Goal: Task Accomplishment & Management: Use online tool/utility

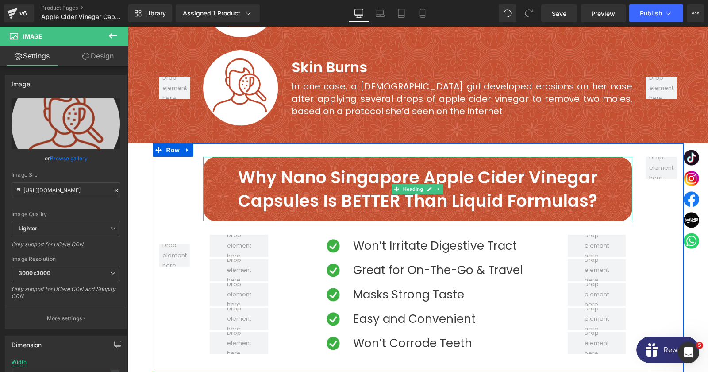
click at [228, 174] on h2 "Why Nano Singapore Apple Cider Vinegar Capsules Is BETTER than Liquid formulas?" at bounding box center [417, 189] width 425 height 47
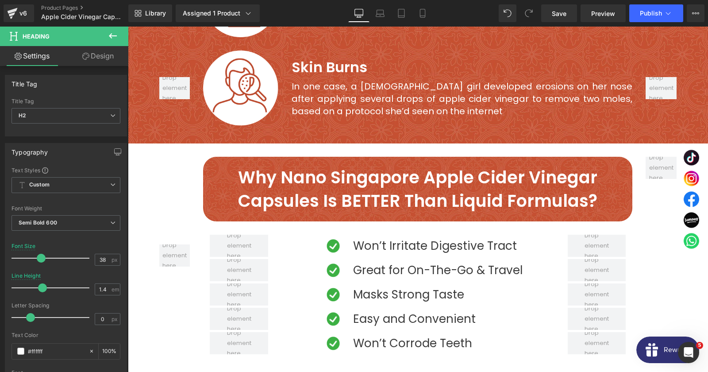
click at [88, 64] on link "Design" at bounding box center [98, 56] width 64 height 20
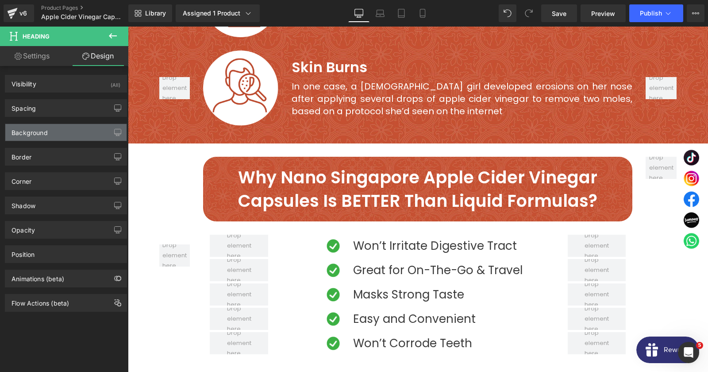
click at [53, 131] on div "Background" at bounding box center [65, 132] width 121 height 17
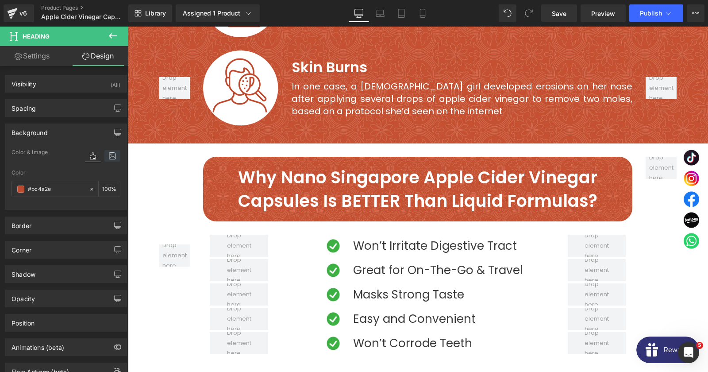
click at [112, 158] on icon at bounding box center [112, 156] width 16 height 12
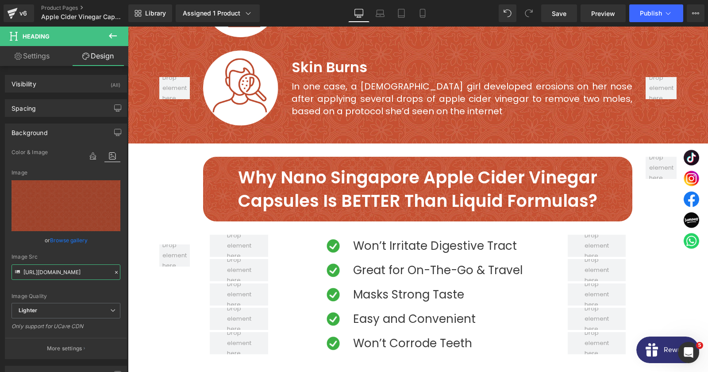
click at [62, 272] on input "[URL][DOMAIN_NAME]" at bounding box center [66, 271] width 109 height 15
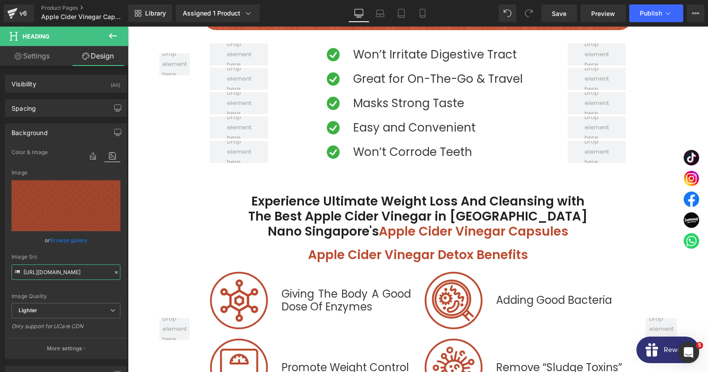
scroll to position [1769, 0]
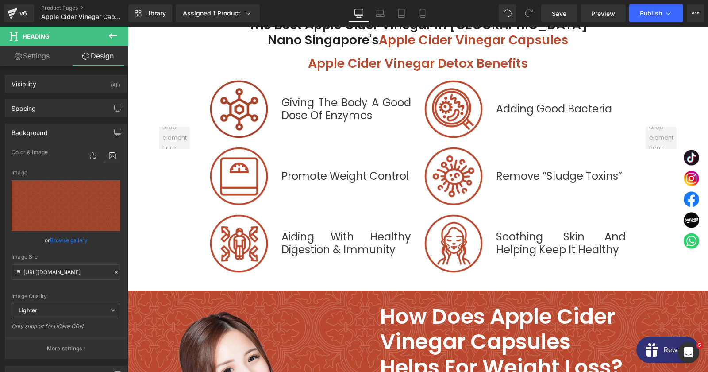
click at [241, 92] on div "Image" at bounding box center [239, 109] width 58 height 58
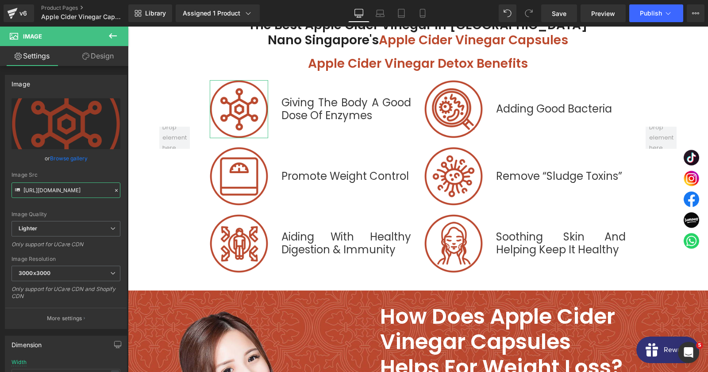
click at [73, 196] on input "[URL][DOMAIN_NAME]" at bounding box center [66, 189] width 109 height 15
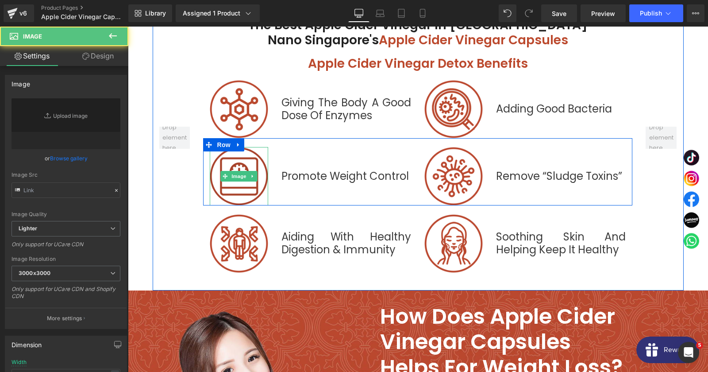
type input "[URL][DOMAIN_NAME]"
click at [244, 176] on img at bounding box center [239, 176] width 58 height 58
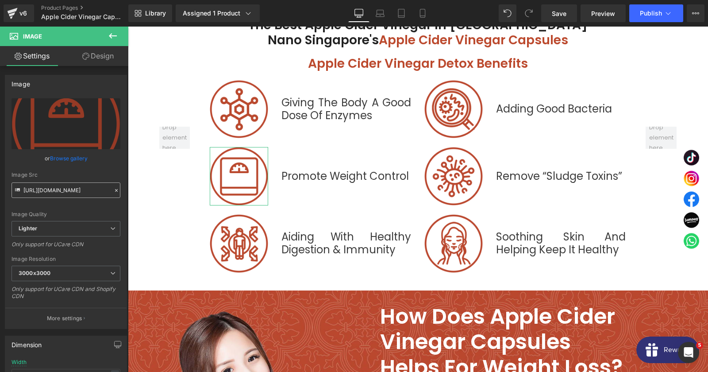
click at [74, 185] on input "[URL][DOMAIN_NAME]" at bounding box center [66, 189] width 109 height 15
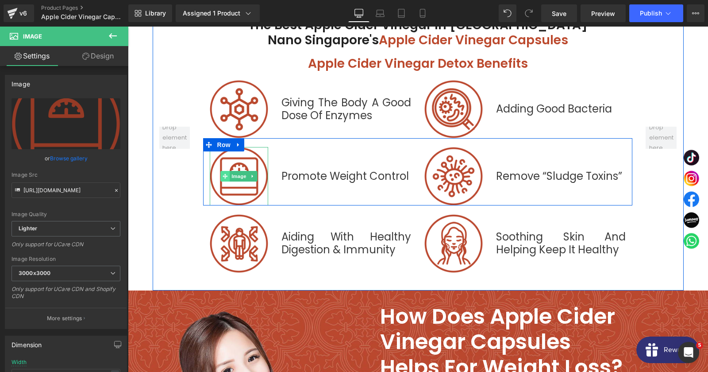
click at [225, 171] on span at bounding box center [225, 176] width 9 height 11
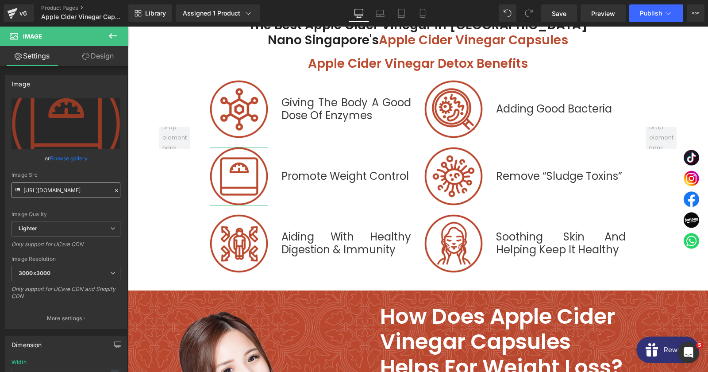
click at [56, 193] on input "[URL][DOMAIN_NAME]" at bounding box center [66, 189] width 109 height 15
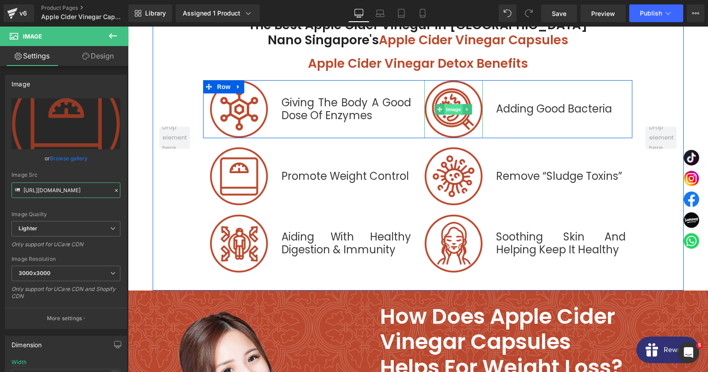
click at [452, 104] on span "Image" at bounding box center [453, 109] width 19 height 11
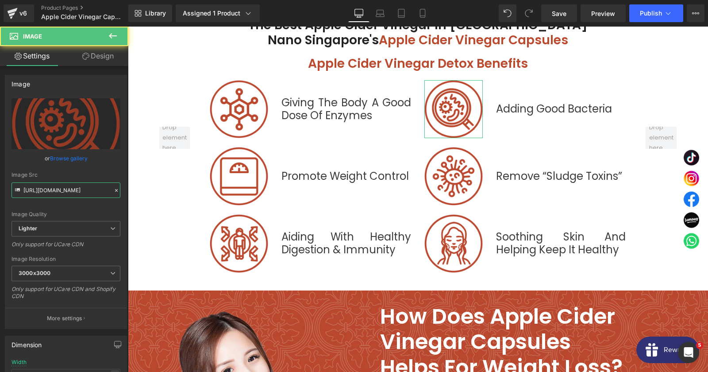
click at [74, 191] on input "[URL][DOMAIN_NAME]" at bounding box center [66, 189] width 109 height 15
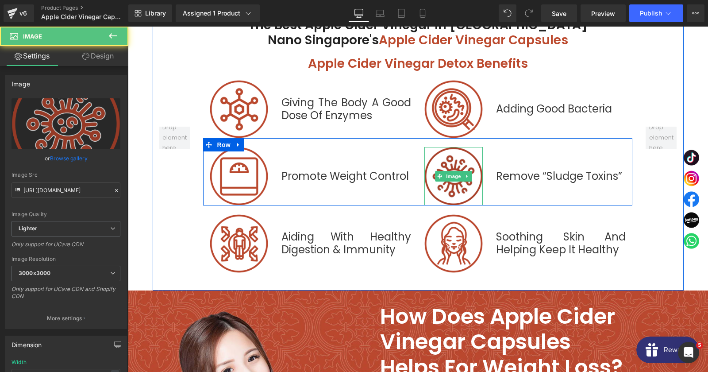
click at [443, 179] on img at bounding box center [453, 176] width 58 height 58
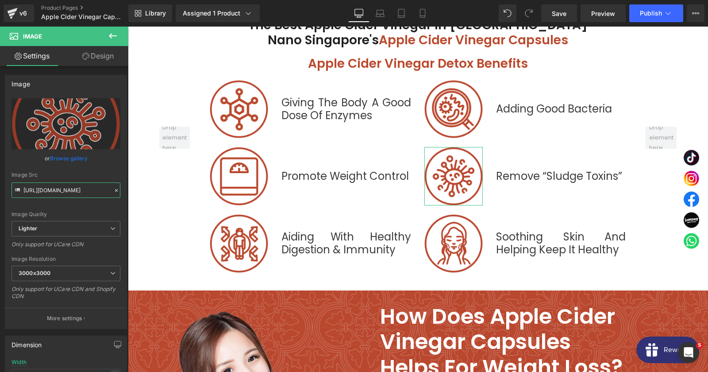
click at [64, 192] on input "[URL][DOMAIN_NAME]" at bounding box center [66, 189] width 109 height 15
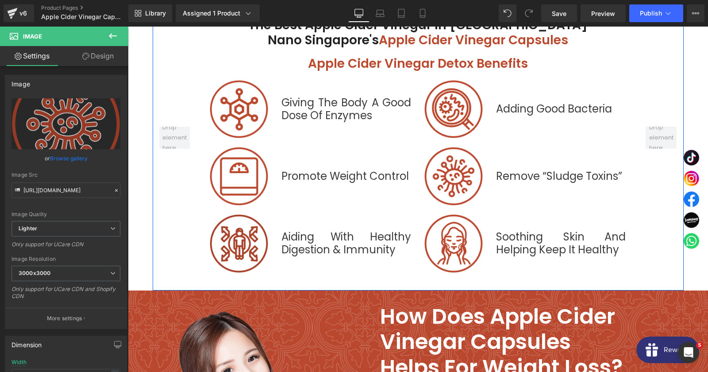
click at [235, 244] on img at bounding box center [239, 243] width 58 height 58
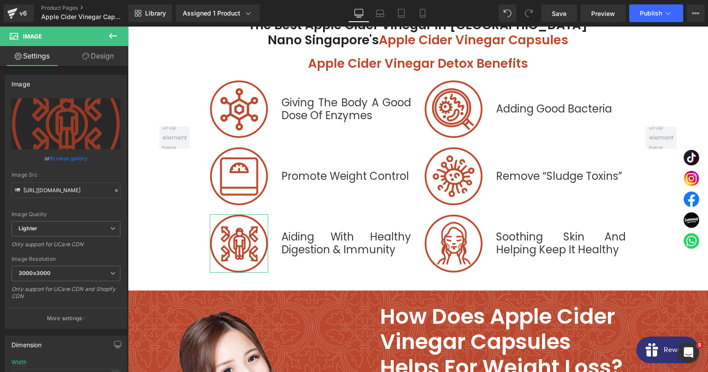
click at [76, 181] on div "Image Src [URL][DOMAIN_NAME]" at bounding box center [66, 185] width 109 height 26
click at [70, 187] on input "[URL][DOMAIN_NAME]" at bounding box center [66, 189] width 109 height 15
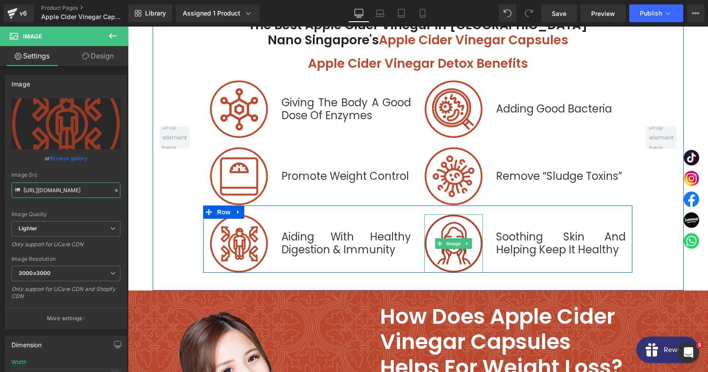
click at [436, 238] on span at bounding box center [440, 243] width 9 height 11
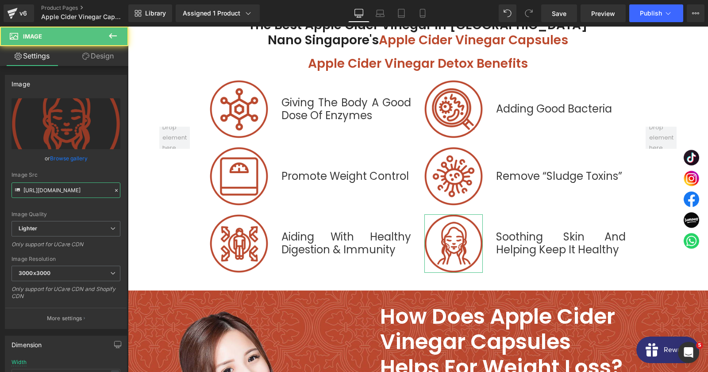
click at [54, 183] on input "[URL][DOMAIN_NAME]" at bounding box center [66, 189] width 109 height 15
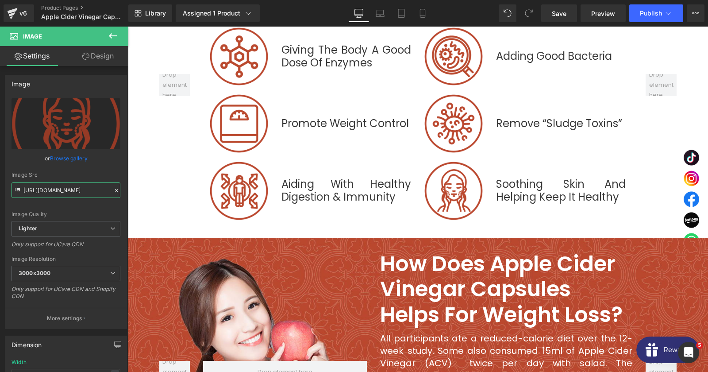
scroll to position [1912, 0]
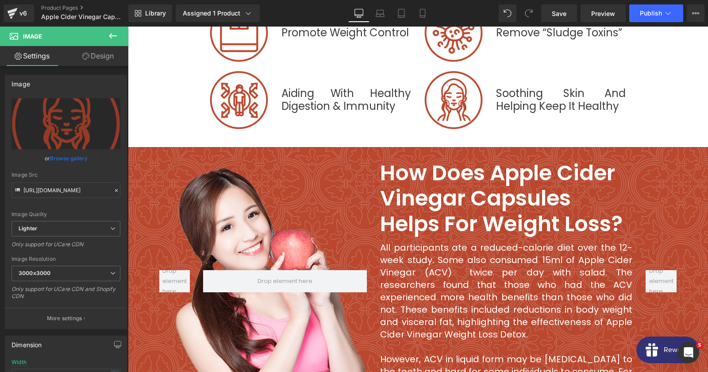
click at [247, 195] on div at bounding box center [285, 281] width 177 height 242
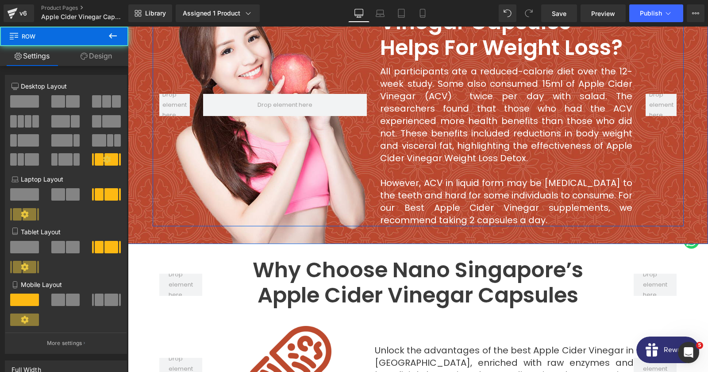
scroll to position [2103, 0]
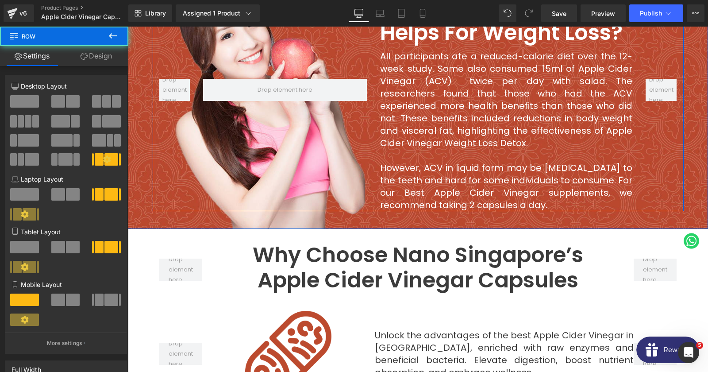
click at [271, 176] on div at bounding box center [285, 90] width 177 height 242
click at [268, 166] on div at bounding box center [285, 90] width 177 height 242
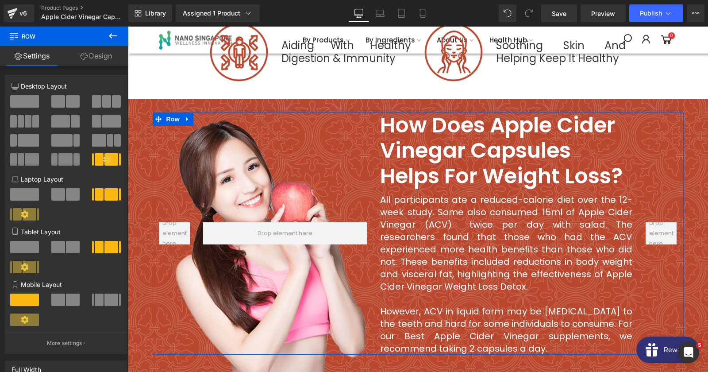
scroll to position [181, 0]
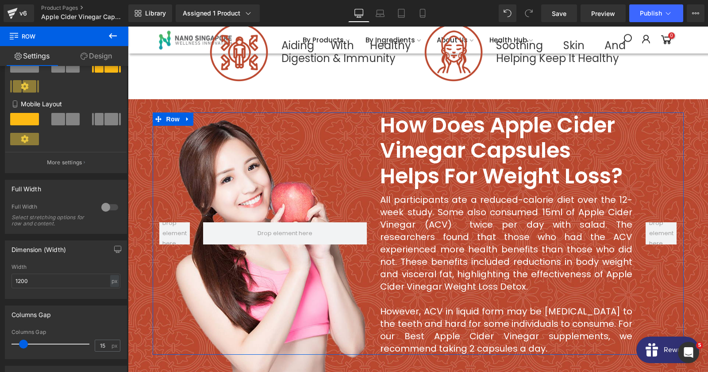
click at [93, 59] on link "Design" at bounding box center [96, 56] width 64 height 20
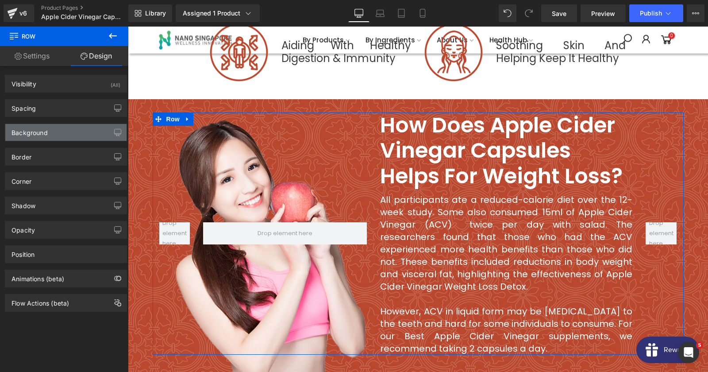
click at [52, 125] on div "Background" at bounding box center [65, 132] width 121 height 17
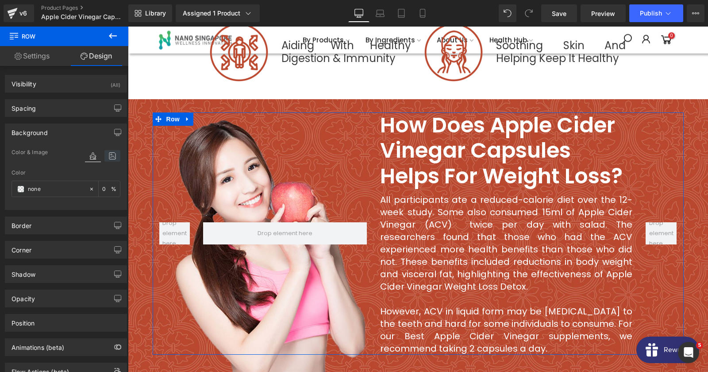
click at [109, 159] on icon at bounding box center [112, 156] width 16 height 12
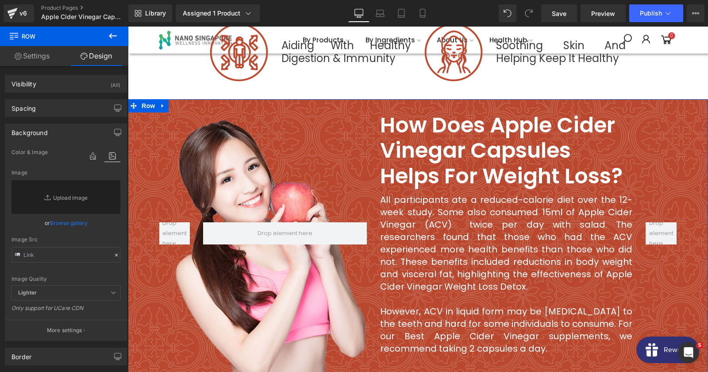
click at [224, 99] on div "How Does apple cider vinegar Capsules Helps for weight loss? Heading All partic…" at bounding box center [418, 235] width 580 height 273
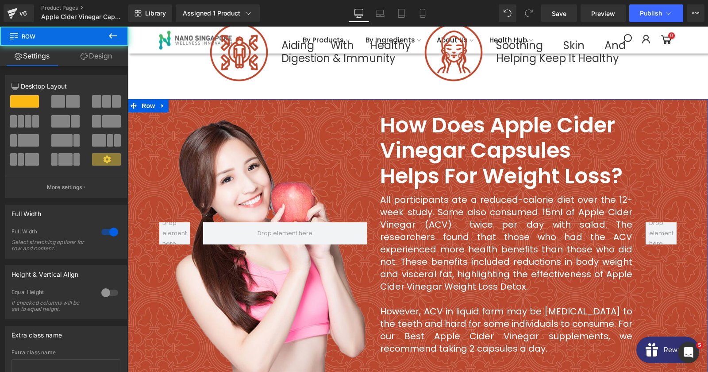
scroll to position [11, 0]
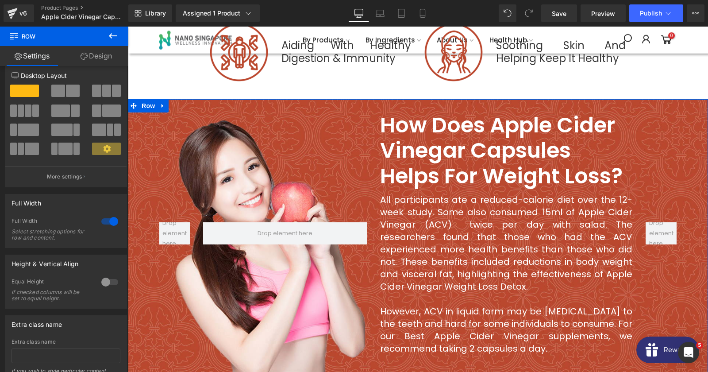
click at [99, 62] on link "Design" at bounding box center [96, 56] width 64 height 20
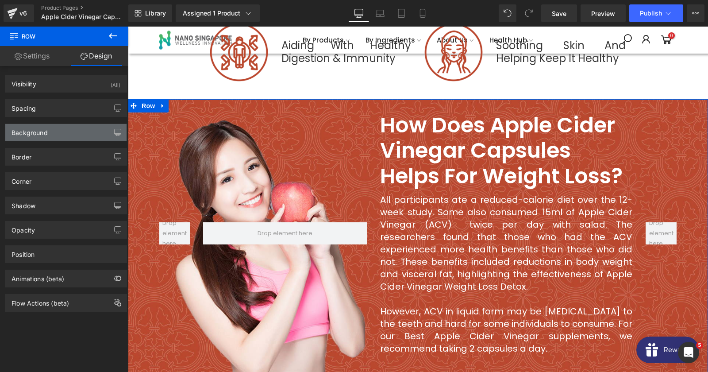
click at [53, 128] on div "Background" at bounding box center [65, 132] width 121 height 17
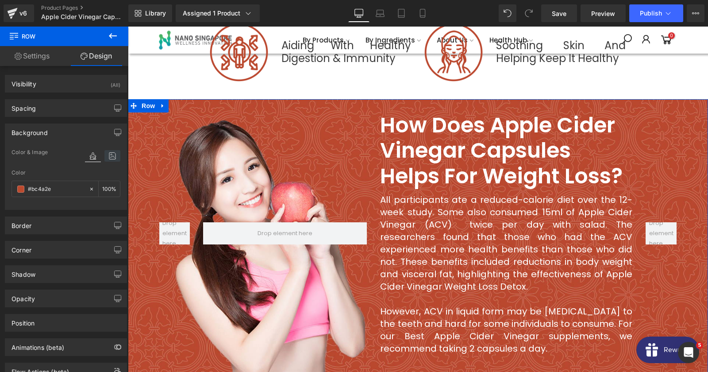
click at [109, 160] on icon at bounding box center [112, 156] width 16 height 12
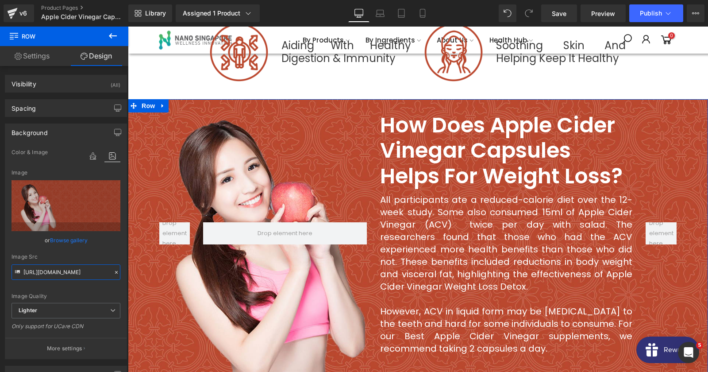
click at [67, 275] on input "[URL][DOMAIN_NAME]" at bounding box center [66, 271] width 109 height 15
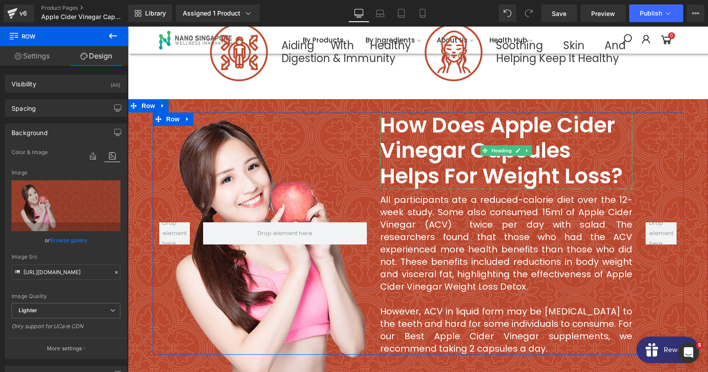
click at [420, 155] on h2 "How Does apple cider vinegar Capsules Helps for weight loss?" at bounding box center [506, 150] width 252 height 77
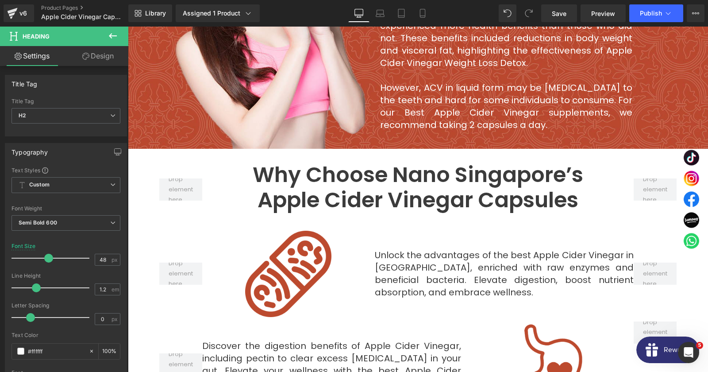
scroll to position [2199, 0]
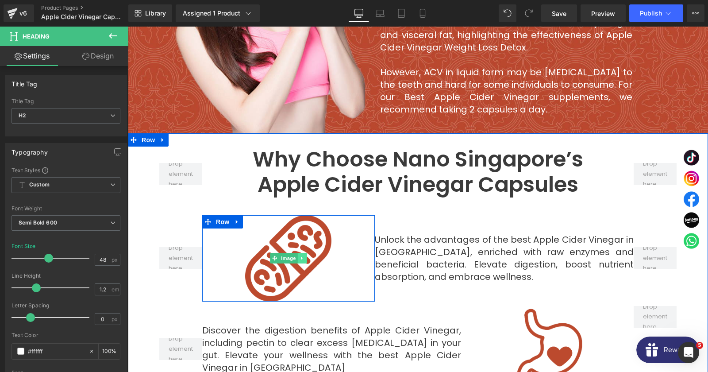
click at [305, 253] on link at bounding box center [302, 258] width 9 height 11
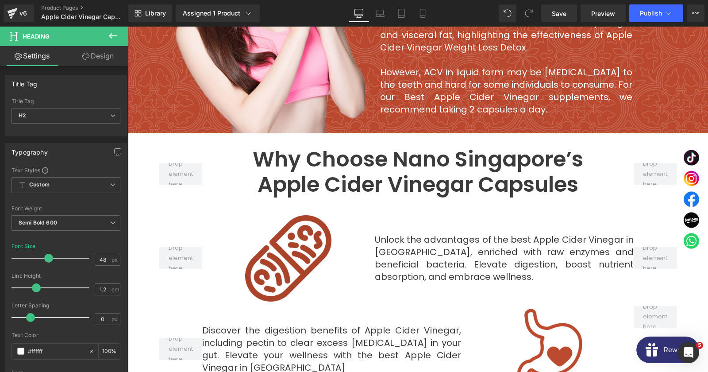
click at [249, 234] on img at bounding box center [288, 258] width 86 height 86
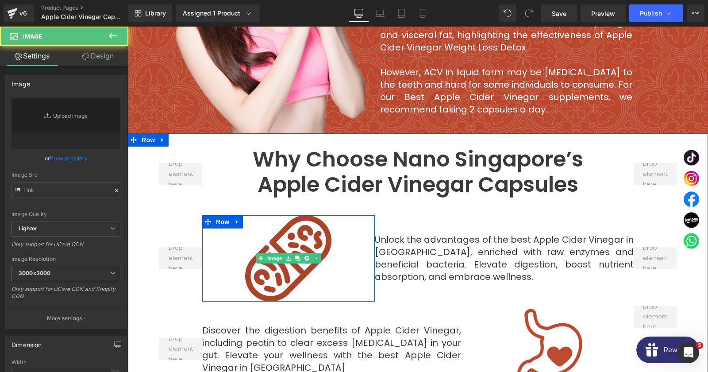
type input "[URL][DOMAIN_NAME]"
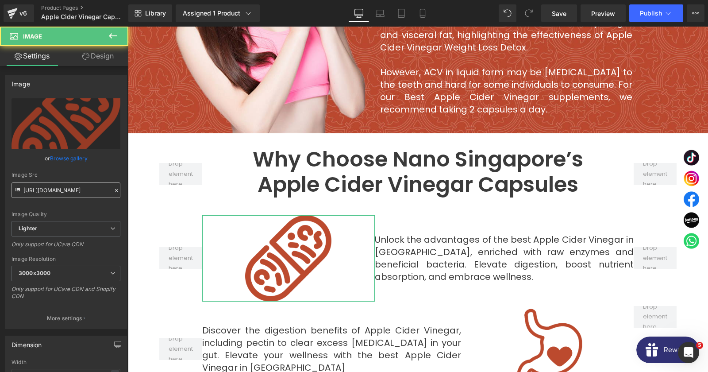
click at [74, 190] on input "[URL][DOMAIN_NAME]" at bounding box center [66, 189] width 109 height 15
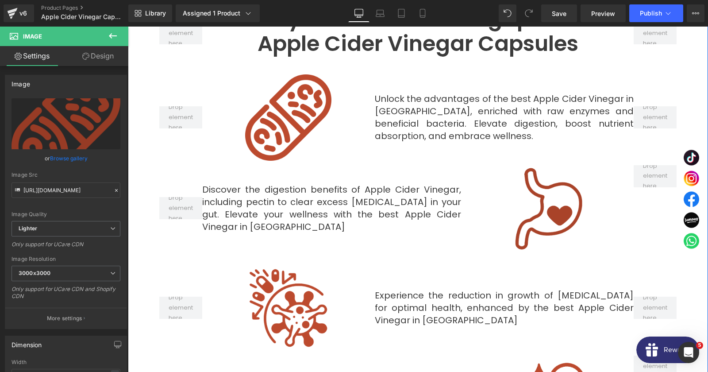
scroll to position [2342, 0]
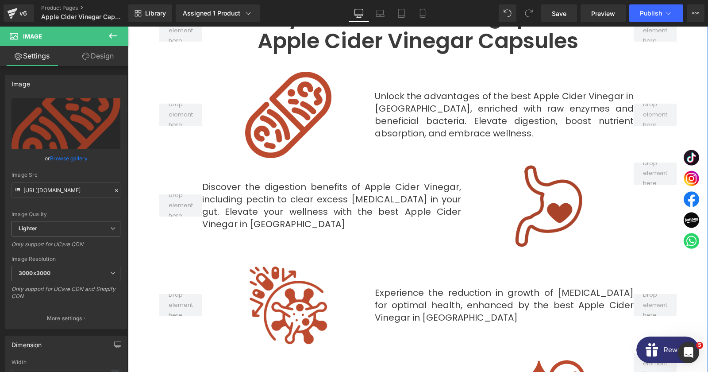
click at [540, 187] on div "Image" at bounding box center [547, 205] width 173 height 86
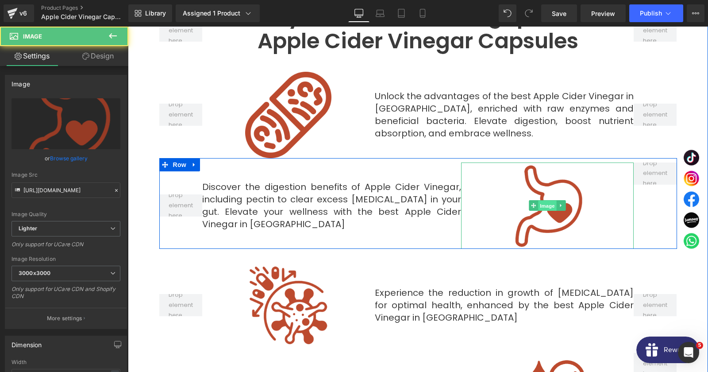
click at [546, 201] on span "Image" at bounding box center [547, 206] width 19 height 11
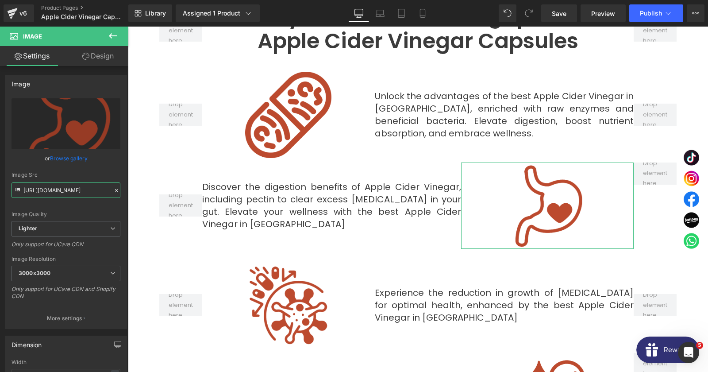
click at [49, 192] on input "[URL][DOMAIN_NAME]" at bounding box center [66, 189] width 109 height 15
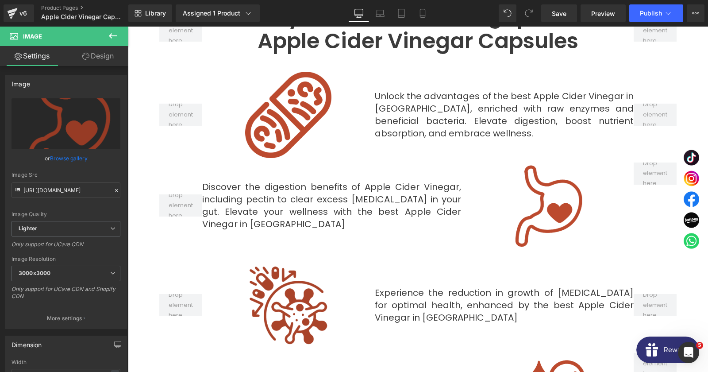
scroll to position [2438, 0]
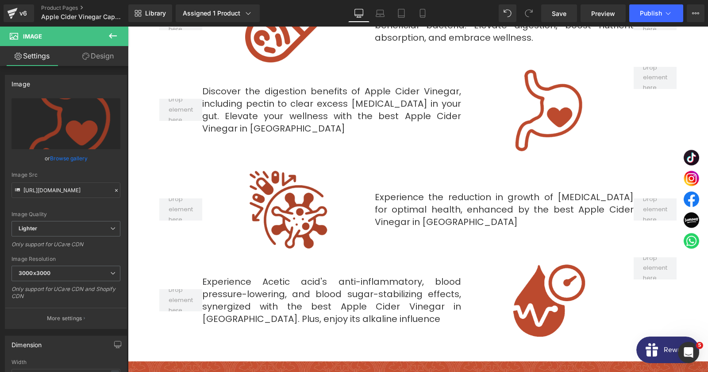
click at [288, 210] on img at bounding box center [288, 209] width 86 height 86
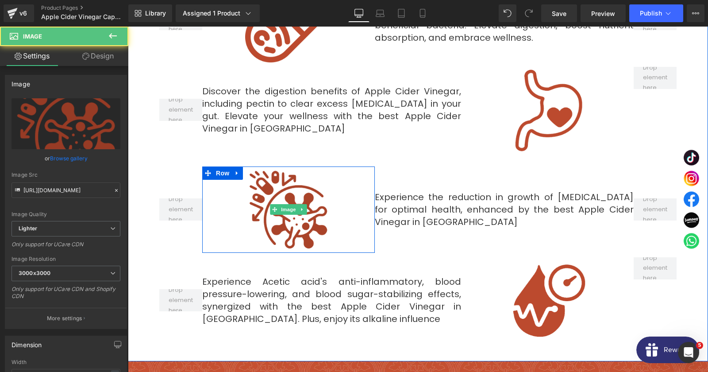
click at [292, 204] on img at bounding box center [288, 209] width 86 height 86
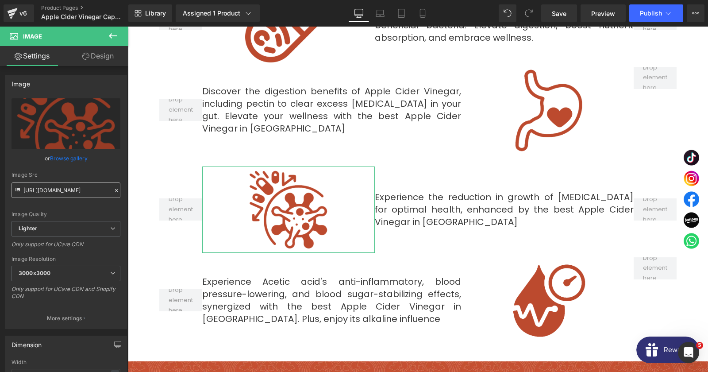
click at [69, 185] on input "[URL][DOMAIN_NAME]" at bounding box center [66, 189] width 109 height 15
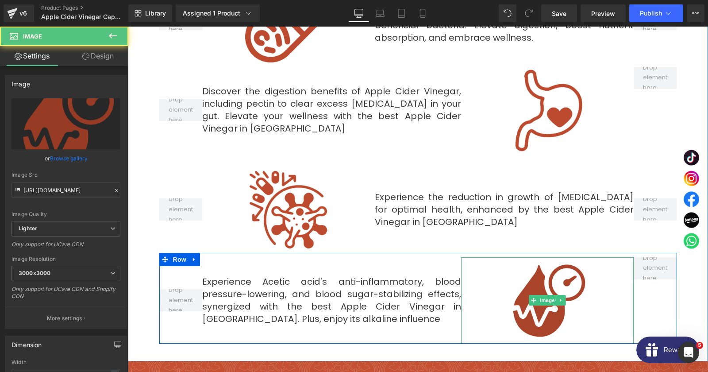
click at [516, 299] on img at bounding box center [547, 300] width 86 height 86
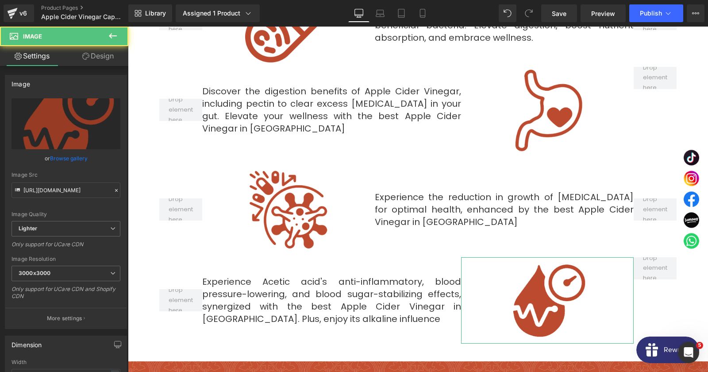
click at [81, 182] on div "Image Src [URL][DOMAIN_NAME]" at bounding box center [66, 185] width 109 height 26
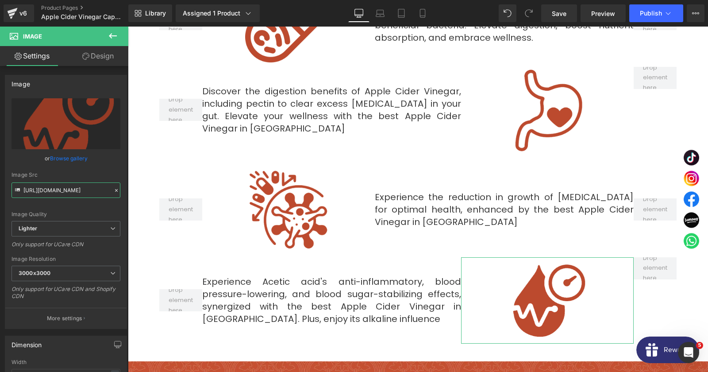
click at [79, 190] on input "[URL][DOMAIN_NAME]" at bounding box center [66, 189] width 109 height 15
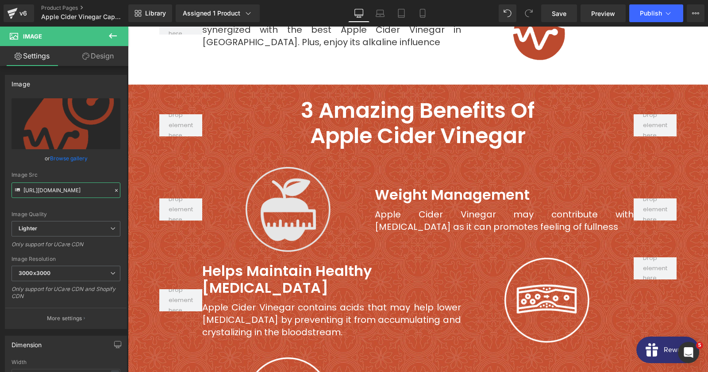
scroll to position [2725, 0]
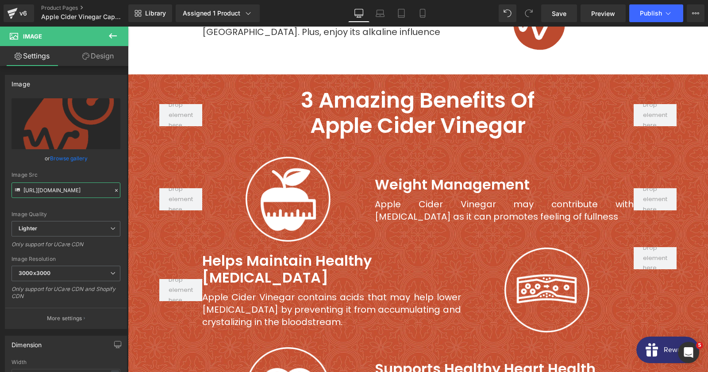
click at [147, 76] on span "Row" at bounding box center [148, 81] width 14 height 11
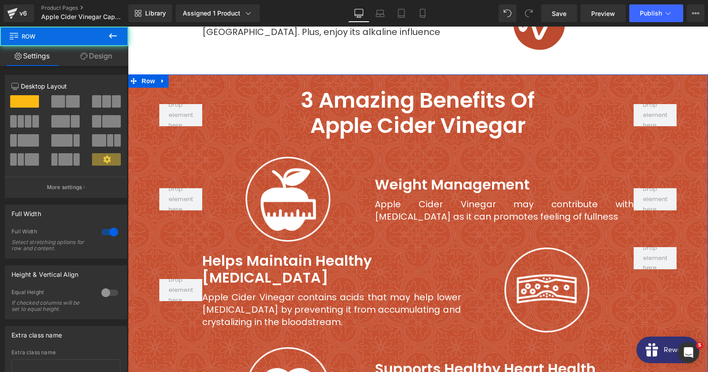
scroll to position [11, 0]
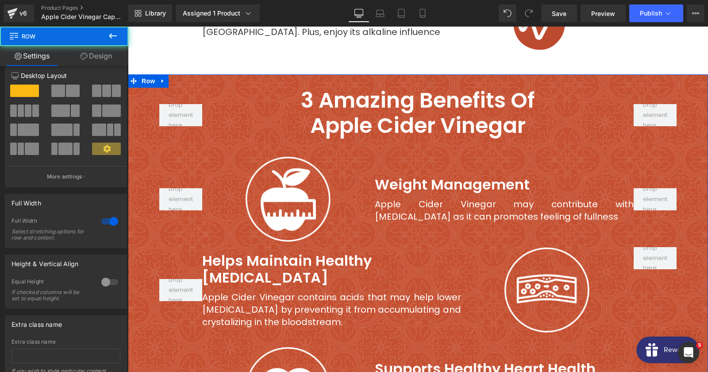
click at [147, 88] on div "3 Amazing Benefits of Apple Cider Vinegar Heading Row Image Row [MEDICAL_DATA] …" at bounding box center [418, 260] width 580 height 345
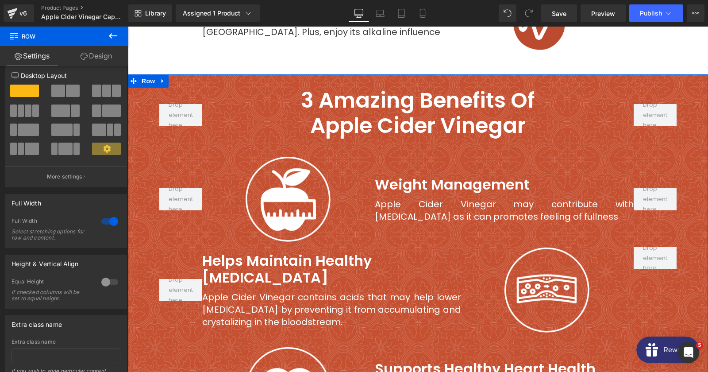
click at [97, 57] on link "Design" at bounding box center [96, 56] width 64 height 20
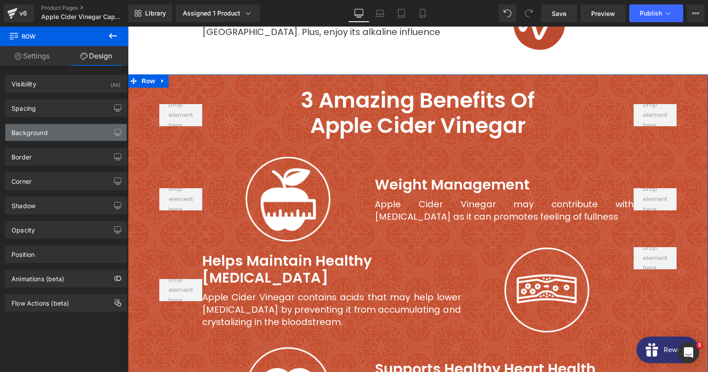
click at [60, 132] on div "Background" at bounding box center [65, 132] width 121 height 17
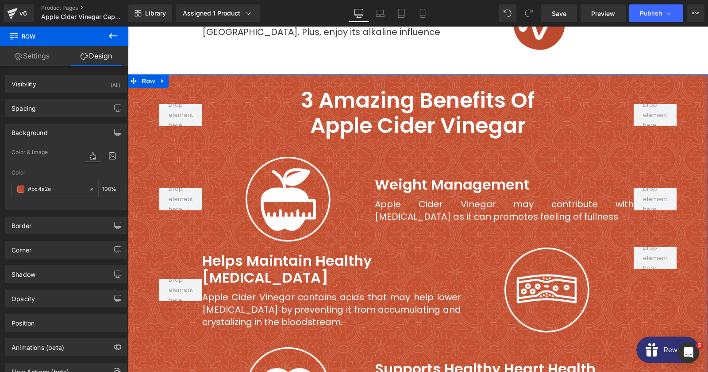
click at [108, 162] on div at bounding box center [102, 165] width 35 height 6
click at [110, 157] on icon at bounding box center [112, 156] width 16 height 12
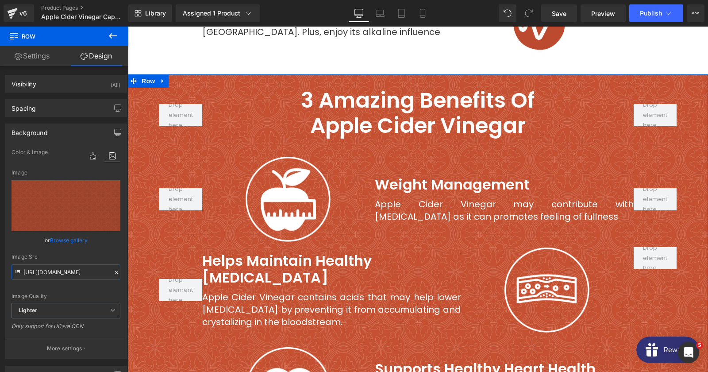
click at [64, 270] on input "[URL][DOMAIN_NAME]" at bounding box center [66, 271] width 109 height 15
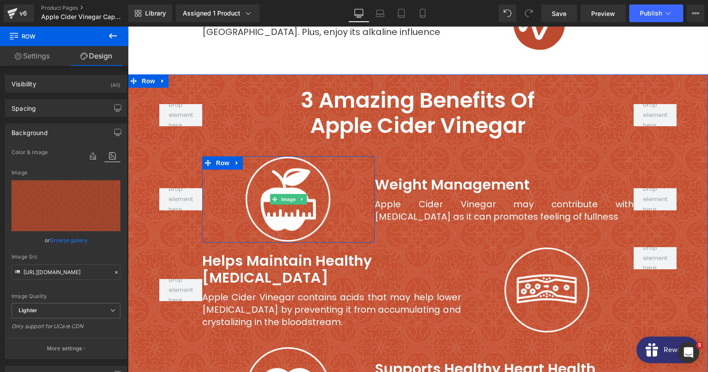
click at [241, 189] on div at bounding box center [288, 199] width 173 height 86
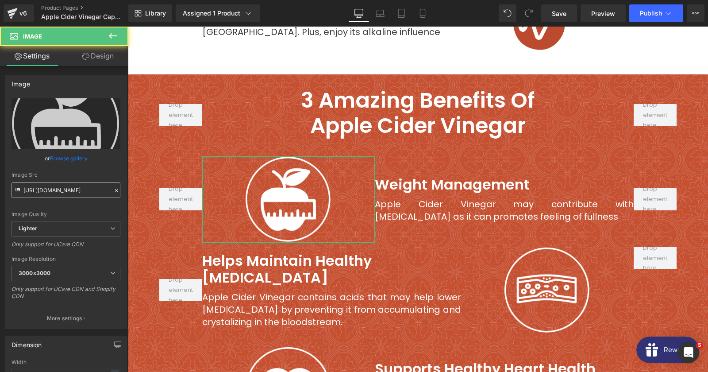
click at [64, 198] on div "Image Quality Lighter Lightest Lighter Lighter Lightest Only support for UCare …" at bounding box center [66, 159] width 109 height 123
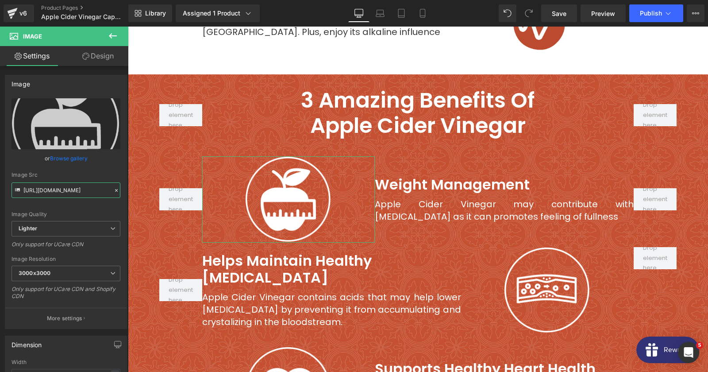
click at [62, 192] on input "[URL][DOMAIN_NAME]" at bounding box center [66, 189] width 109 height 15
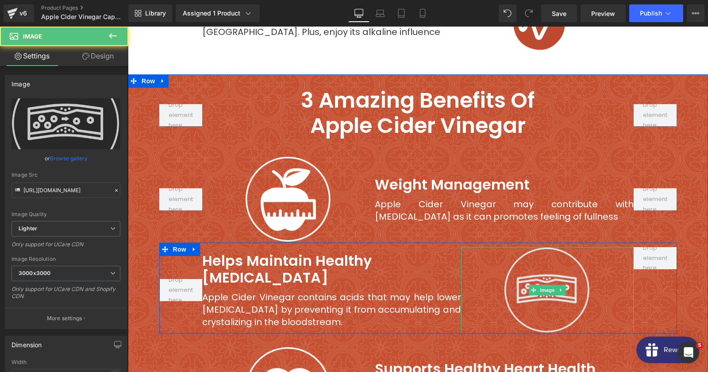
click at [560, 289] on img at bounding box center [547, 290] width 86 height 86
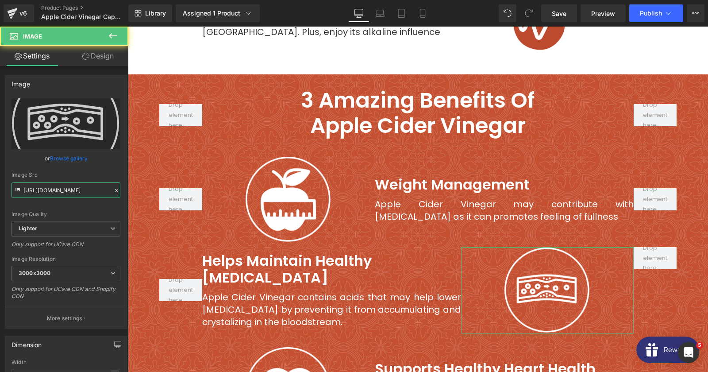
click at [72, 197] on input "[URL][DOMAIN_NAME]" at bounding box center [66, 189] width 109 height 15
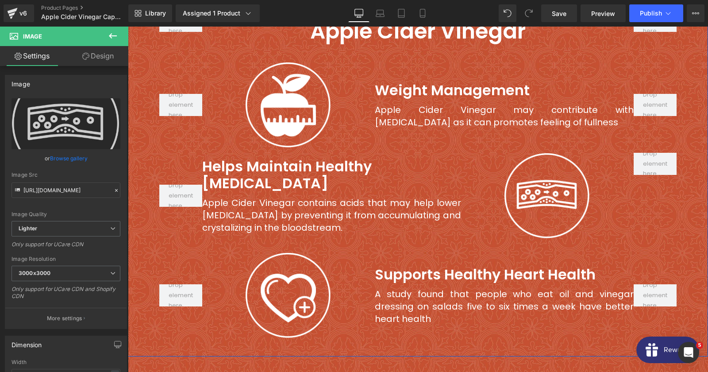
scroll to position [2820, 0]
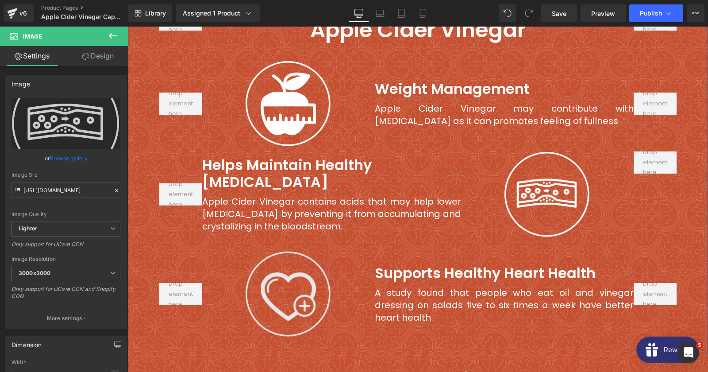
click at [290, 270] on img at bounding box center [288, 294] width 86 height 86
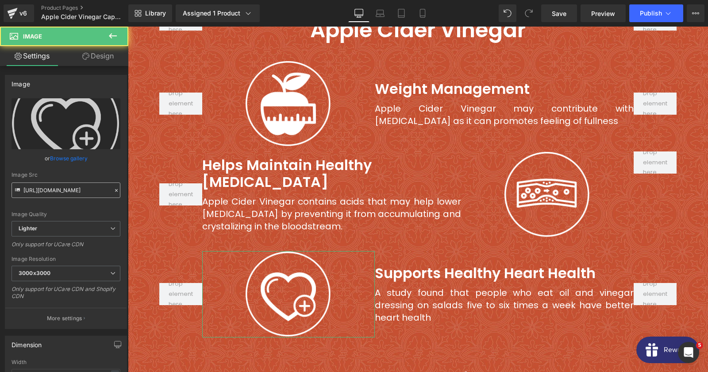
click at [73, 197] on input "[URL][DOMAIN_NAME]" at bounding box center [66, 189] width 109 height 15
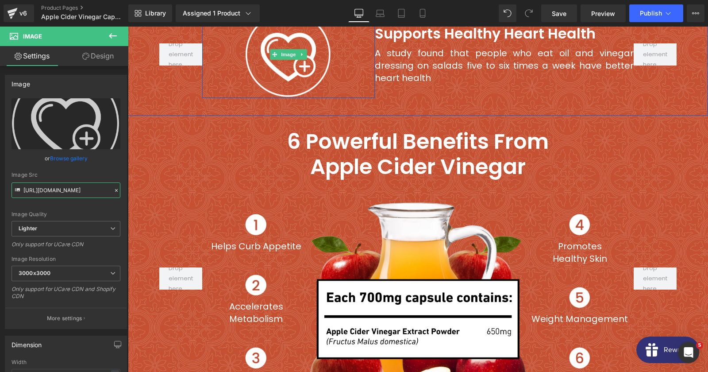
scroll to position [3203, 0]
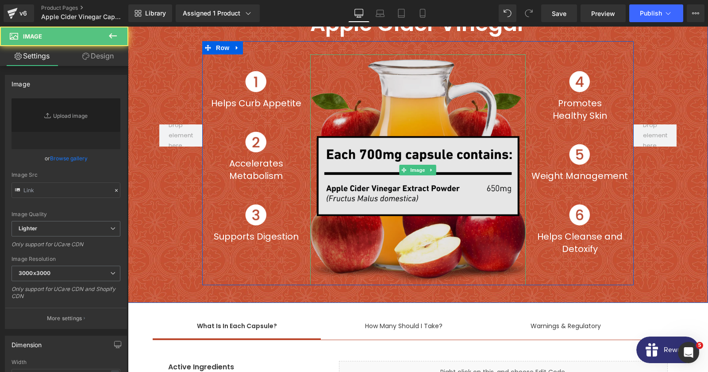
type input "[URL][DOMAIN_NAME]"
click at [398, 129] on img at bounding box center [418, 169] width 216 height 231
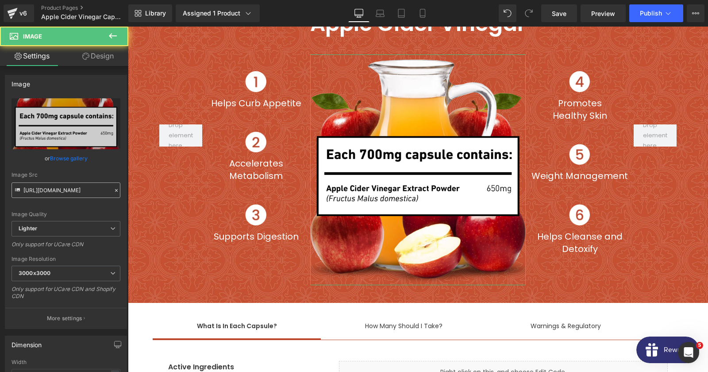
click at [49, 195] on input "[URL][DOMAIN_NAME]" at bounding box center [66, 189] width 109 height 15
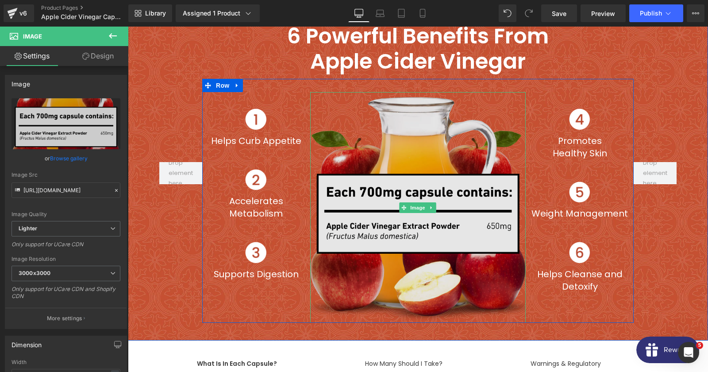
scroll to position [3107, 0]
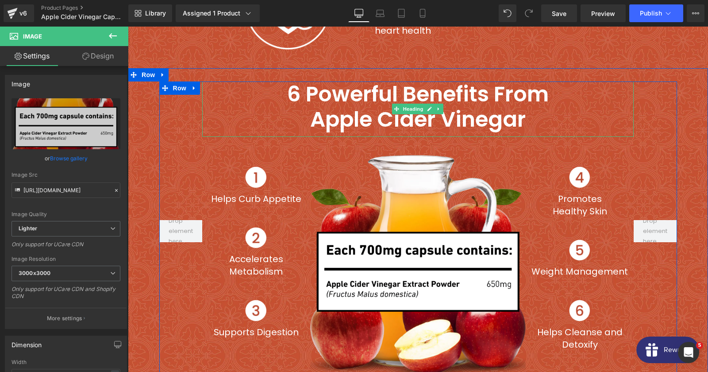
click at [402, 114] on h2 "Apple Cider Vinegar" at bounding box center [418, 120] width 432 height 26
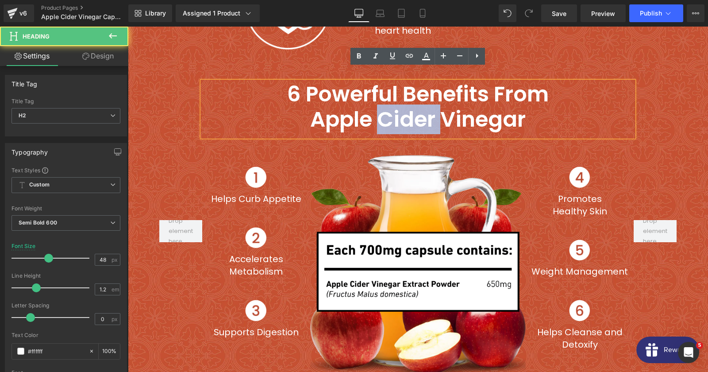
click at [402, 114] on h2 "Apple Cider Vinegar" at bounding box center [418, 120] width 432 height 26
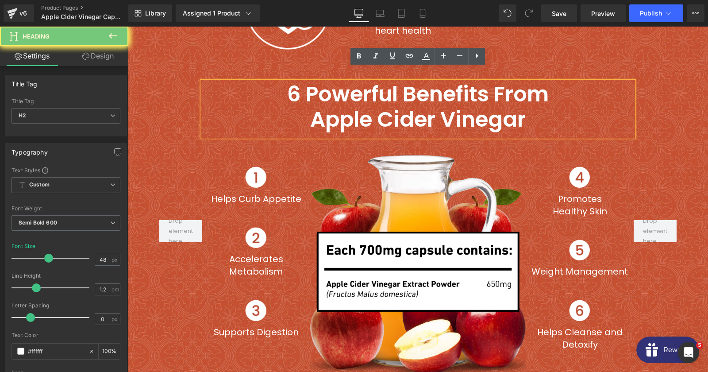
click at [402, 114] on h2 "Apple Cider Vinegar" at bounding box center [418, 120] width 432 height 26
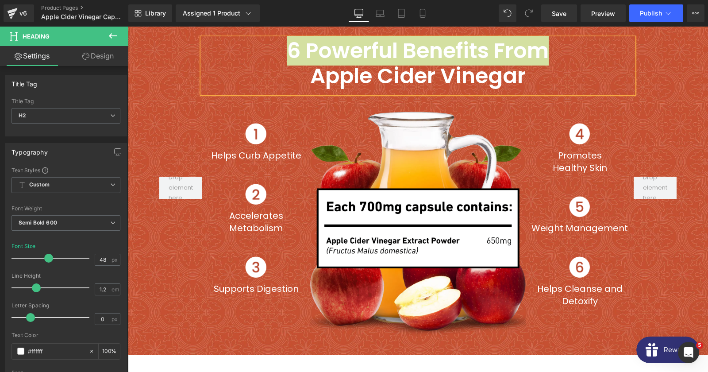
scroll to position [3155, 0]
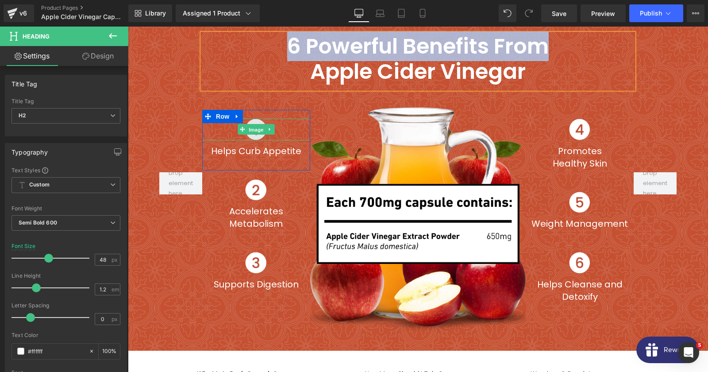
click at [254, 124] on span "Image" at bounding box center [256, 129] width 19 height 11
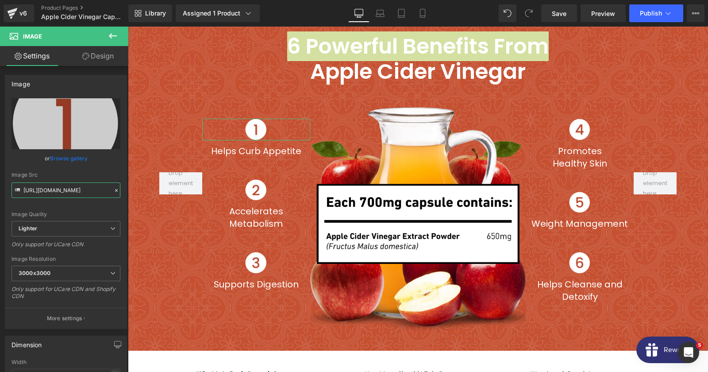
click at [59, 183] on input "[URL][DOMAIN_NAME]" at bounding box center [66, 189] width 109 height 15
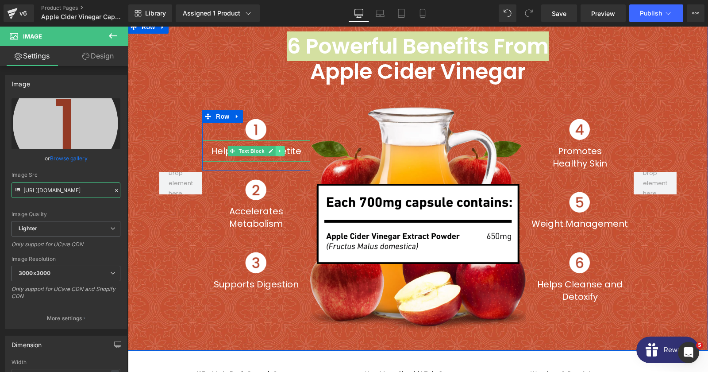
click at [278, 146] on link at bounding box center [279, 151] width 9 height 11
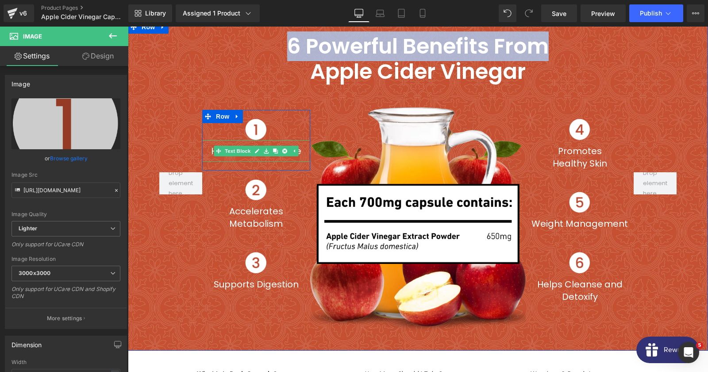
click at [209, 145] on p "Helps Curb Appetite" at bounding box center [256, 151] width 99 height 12
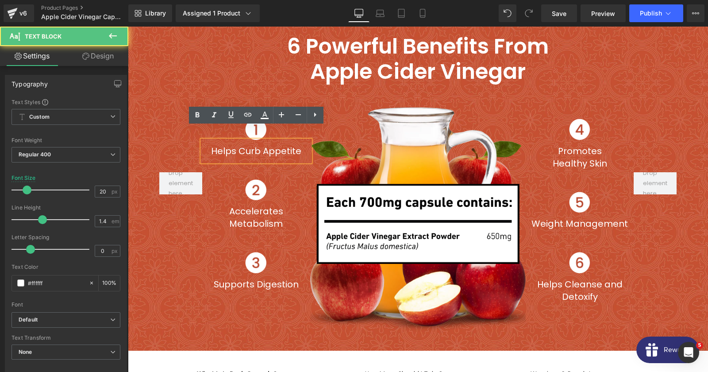
click at [215, 145] on p "Helps Curb Appetite" at bounding box center [256, 151] width 99 height 12
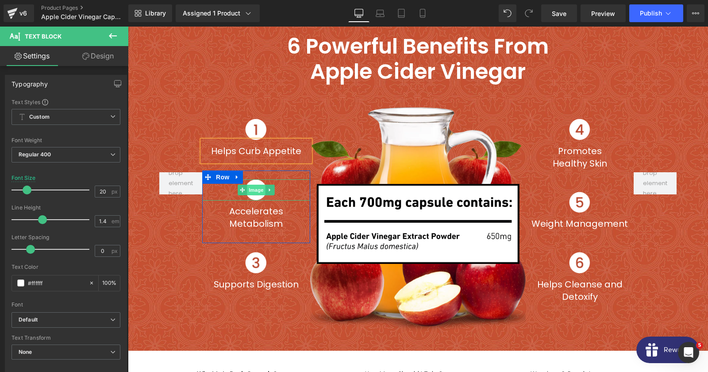
click at [260, 185] on span "Image" at bounding box center [256, 190] width 19 height 11
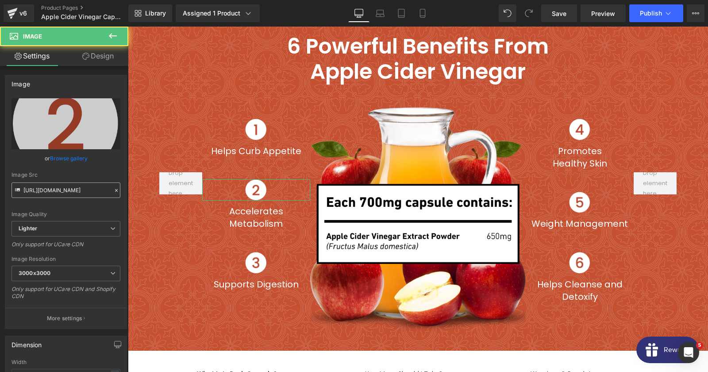
click at [75, 189] on input "[URL][DOMAIN_NAME]" at bounding box center [66, 189] width 109 height 15
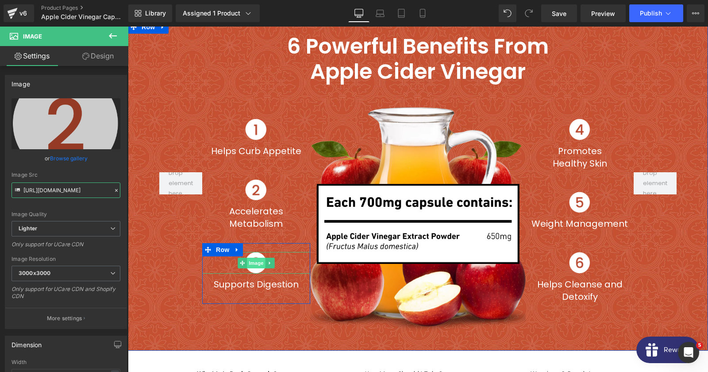
click at [252, 258] on span "Image" at bounding box center [256, 263] width 19 height 11
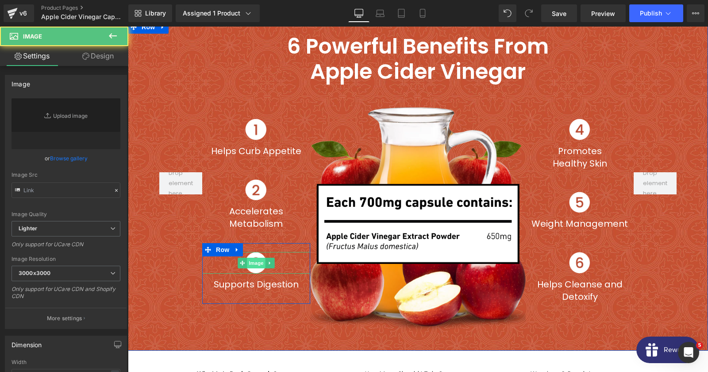
type input "[URL][DOMAIN_NAME]"
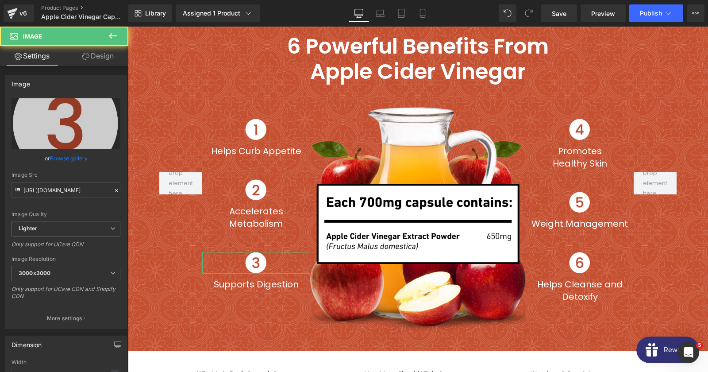
click at [78, 199] on div "Image Quality Lighter Lightest Lighter Lighter Lightest Only support for UCare …" at bounding box center [66, 159] width 109 height 123
click at [75, 193] on input "[URL][DOMAIN_NAME]" at bounding box center [66, 189] width 109 height 15
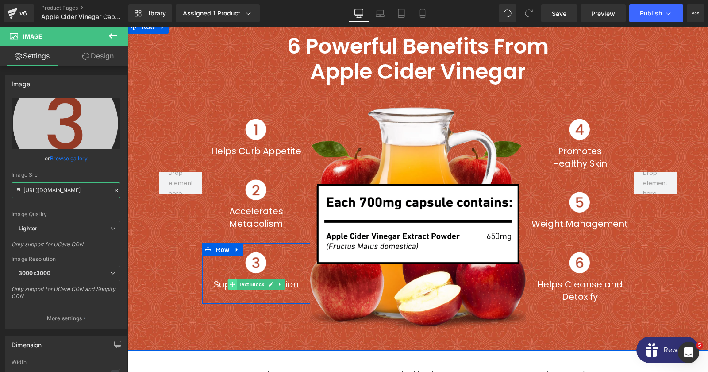
click at [235, 282] on icon at bounding box center [232, 284] width 5 height 5
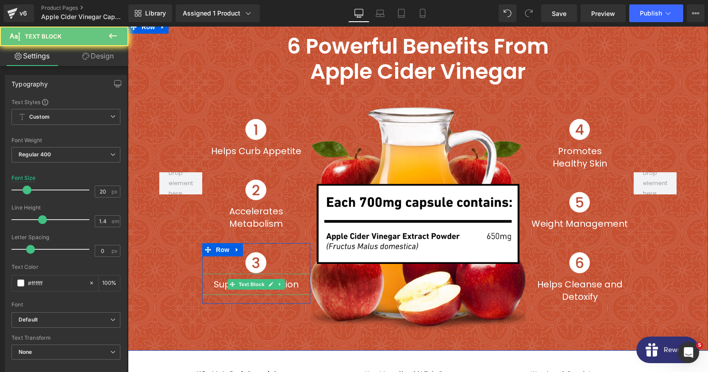
click at [222, 278] on p "Supports Digestion" at bounding box center [256, 284] width 99 height 12
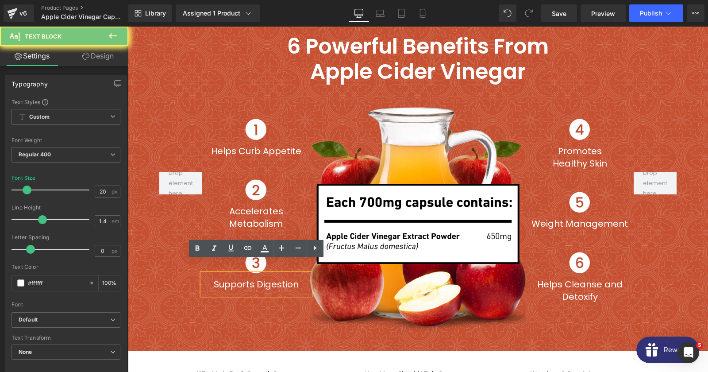
click at [222, 278] on p "Supports Digestion" at bounding box center [256, 284] width 99 height 12
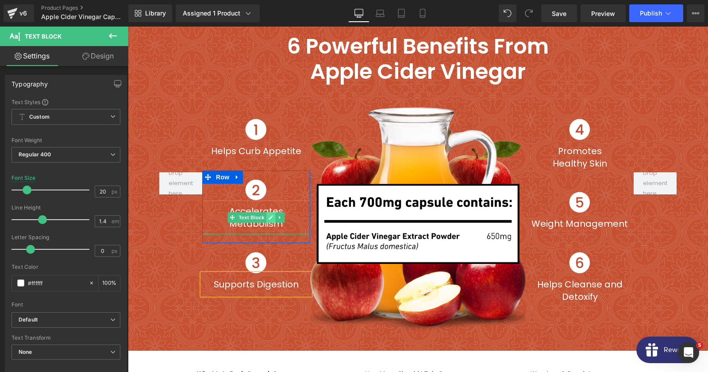
click at [272, 216] on icon at bounding box center [271, 218] width 4 height 4
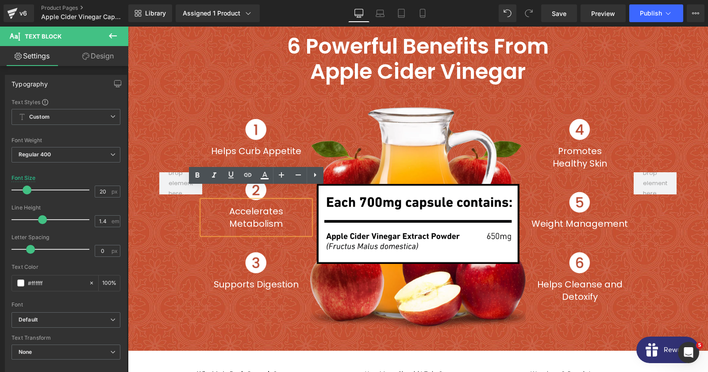
click at [263, 205] on p "Accelerates Metabolism" at bounding box center [256, 217] width 99 height 25
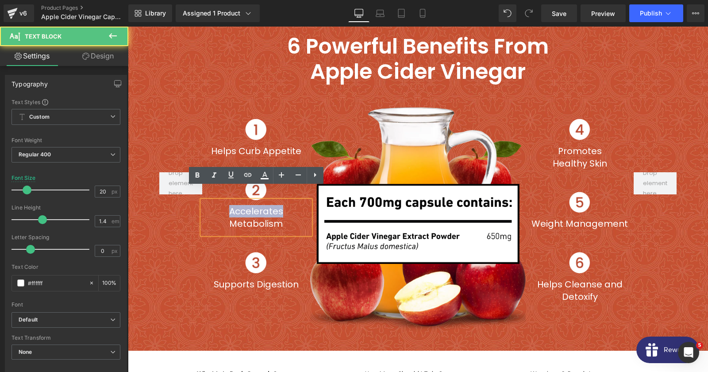
click at [263, 205] on p "Accelerates Metabolism" at bounding box center [256, 217] width 99 height 25
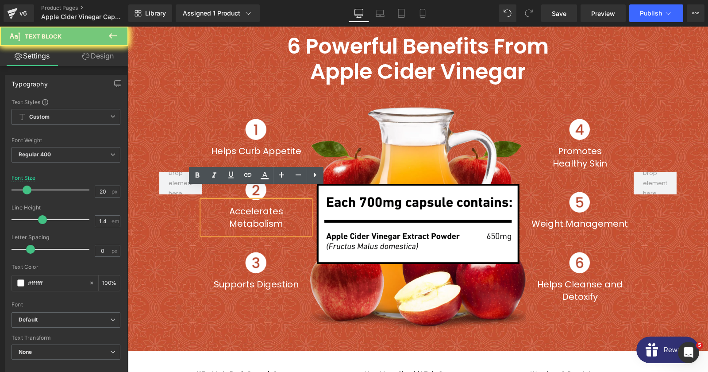
click at [263, 205] on p "Accelerates Metabolism" at bounding box center [256, 217] width 99 height 25
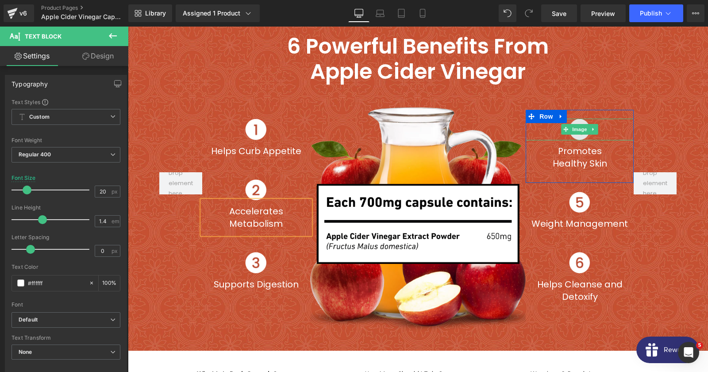
click at [590, 125] on img at bounding box center [580, 130] width 22 height 22
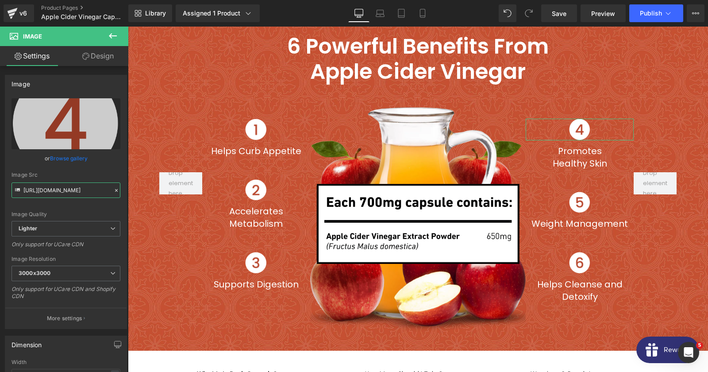
click at [73, 193] on input "[URL][DOMAIN_NAME]" at bounding box center [66, 189] width 109 height 15
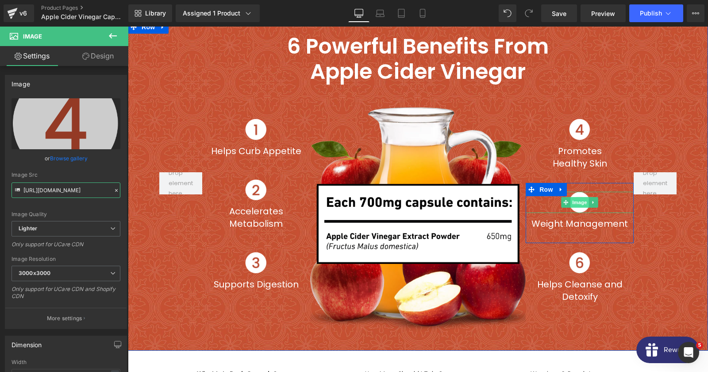
click at [579, 197] on span "Image" at bounding box center [580, 202] width 19 height 11
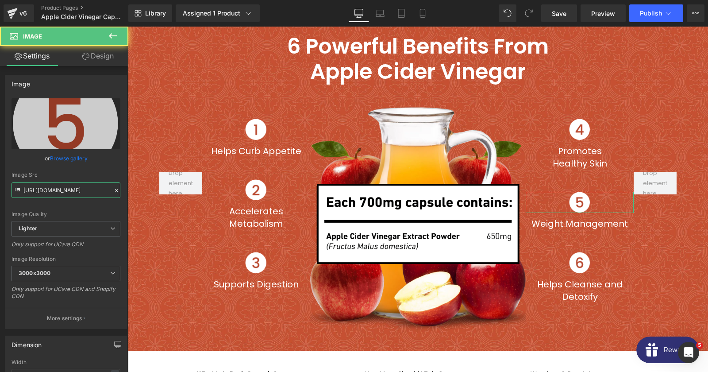
click at [73, 186] on input "[URL][DOMAIN_NAME]" at bounding box center [66, 189] width 109 height 15
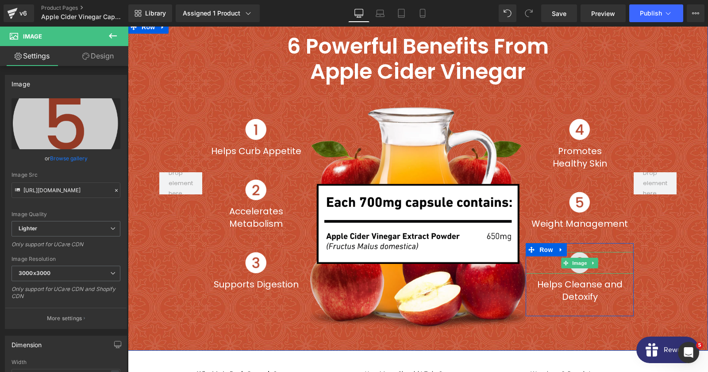
click at [573, 255] on img at bounding box center [580, 263] width 22 height 22
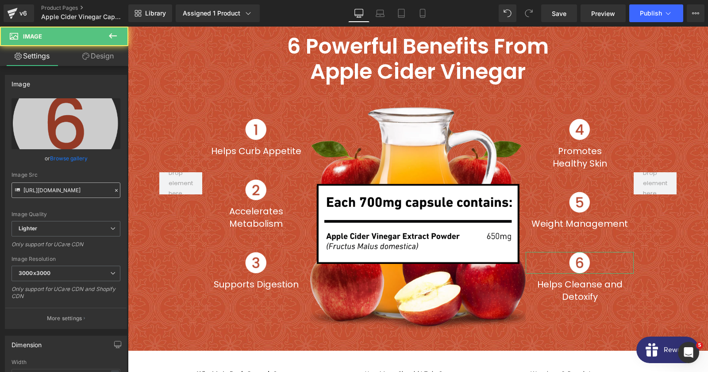
click at [84, 192] on input "[URL][DOMAIN_NAME]" at bounding box center [66, 189] width 109 height 15
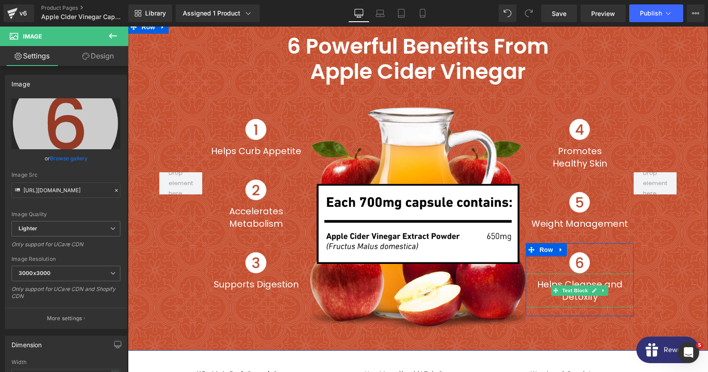
click at [568, 278] on p "Helps Cleanse and Detoxify" at bounding box center [579, 290] width 99 height 25
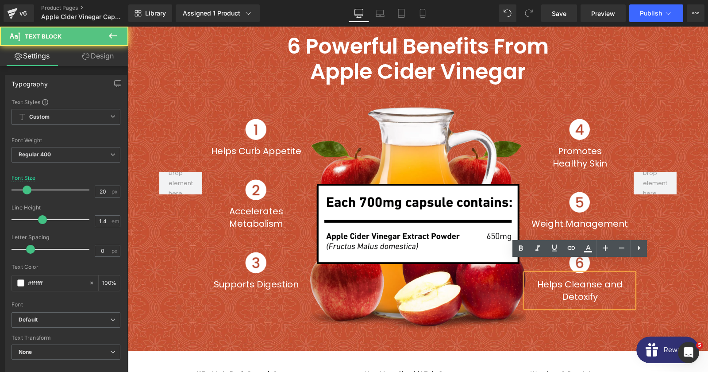
click at [561, 278] on p "Helps Cleanse and Detoxify" at bounding box center [579, 290] width 99 height 25
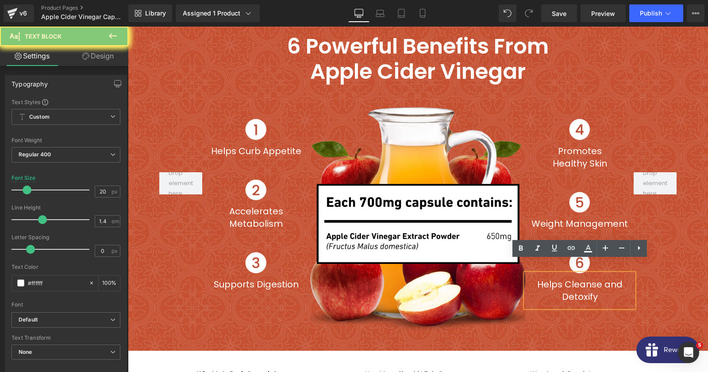
click at [561, 278] on p "Helps Cleanse and Detoxify" at bounding box center [579, 290] width 99 height 25
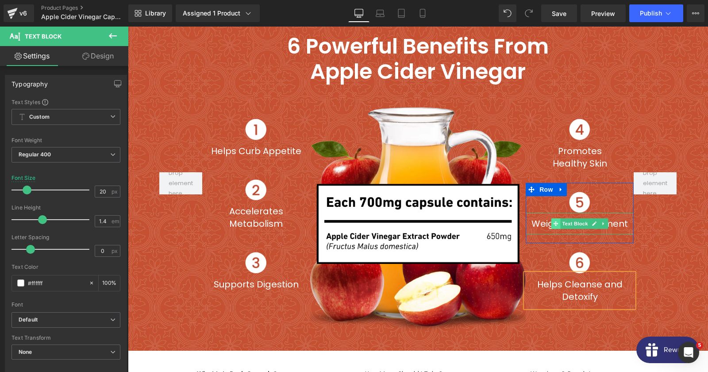
click at [555, 218] on span at bounding box center [556, 223] width 9 height 11
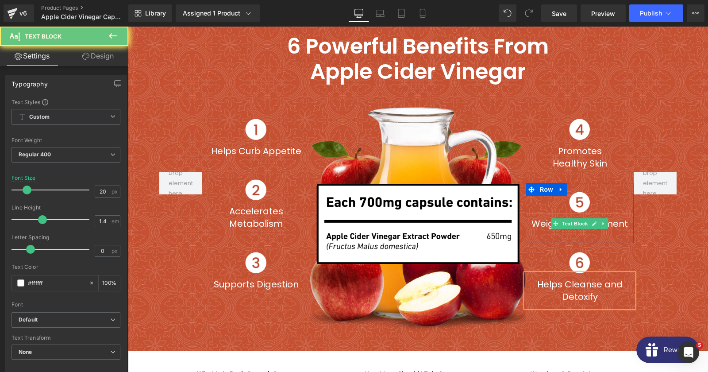
click at [548, 217] on p "Weight Management" at bounding box center [579, 223] width 99 height 12
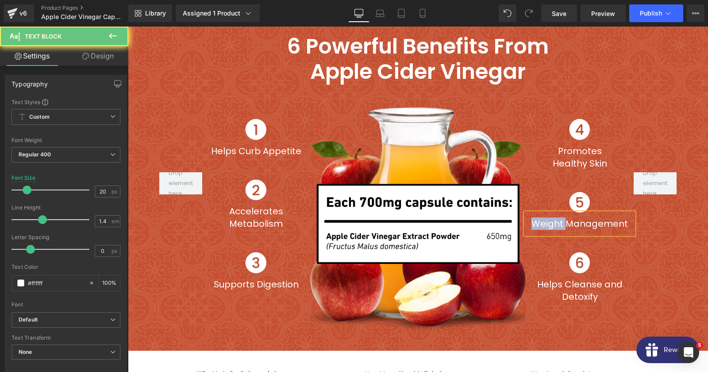
click at [548, 217] on p "Weight Management" at bounding box center [579, 223] width 99 height 12
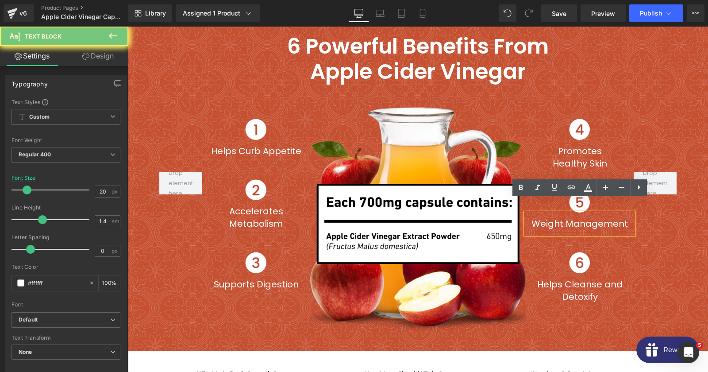
click at [548, 217] on p "Weight Management" at bounding box center [579, 223] width 99 height 12
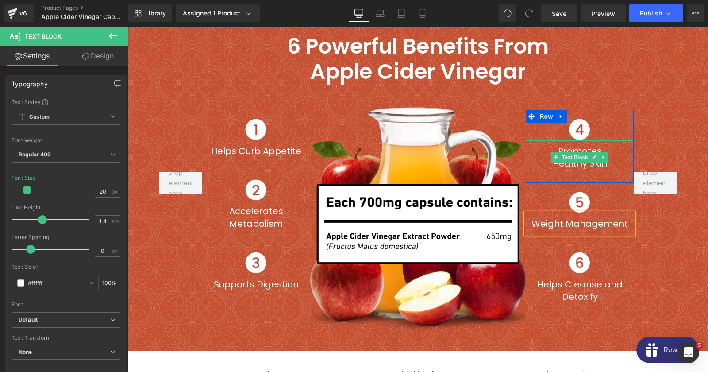
click at [575, 157] on p "Healthy Skin" at bounding box center [579, 163] width 99 height 12
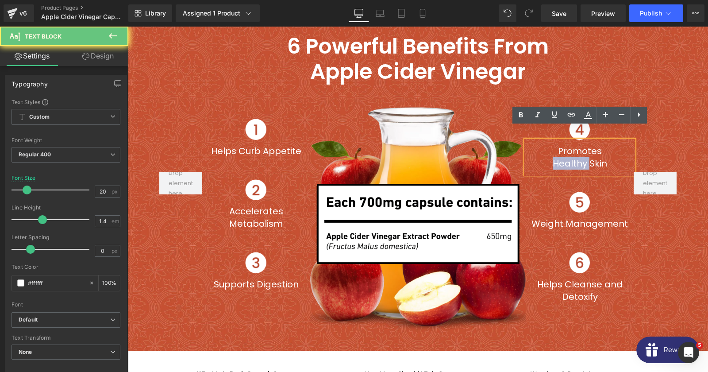
click at [575, 157] on p "Healthy Skin" at bounding box center [579, 163] width 99 height 12
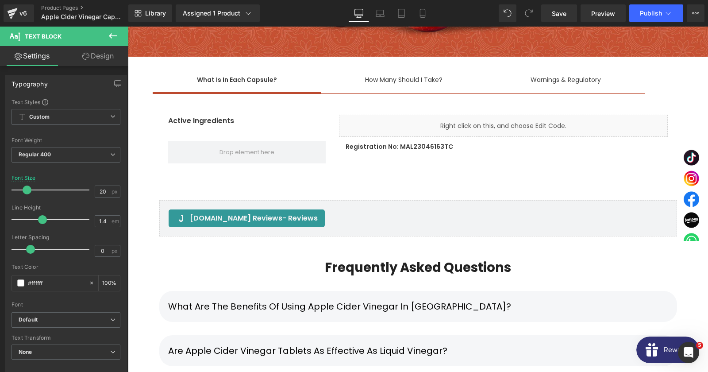
scroll to position [3442, 0]
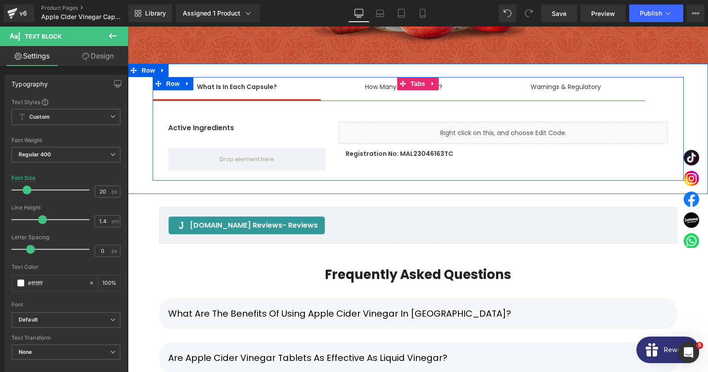
click at [381, 81] on div "How Many Should I Take?" at bounding box center [403, 86] width 77 height 11
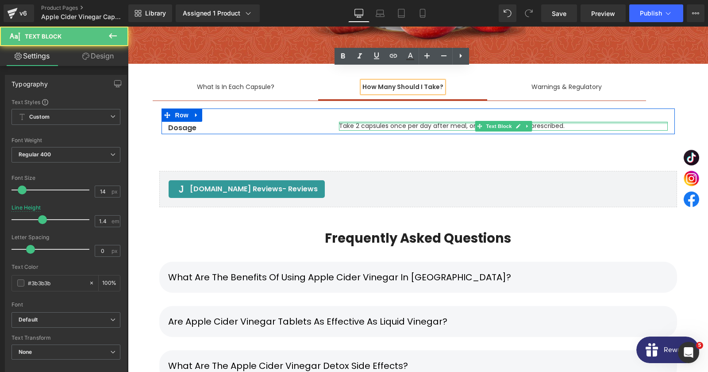
click at [379, 122] on div at bounding box center [503, 123] width 329 height 2
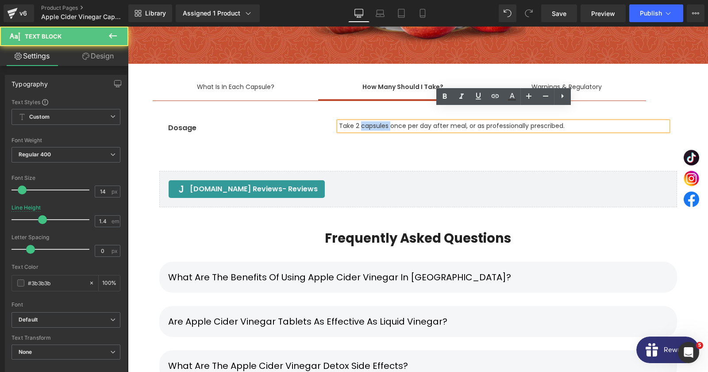
click at [379, 122] on p "Take 2 capsules once per day after meal, or as professionally prescribed." at bounding box center [503, 126] width 329 height 9
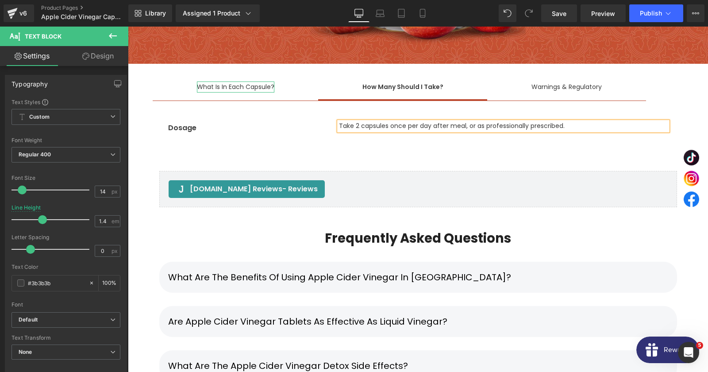
click at [240, 81] on div "What Is In Each Capsule?" at bounding box center [235, 86] width 77 height 11
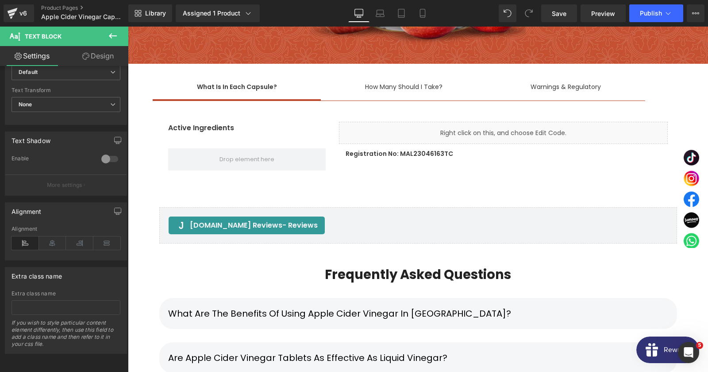
scroll to position [67, 0]
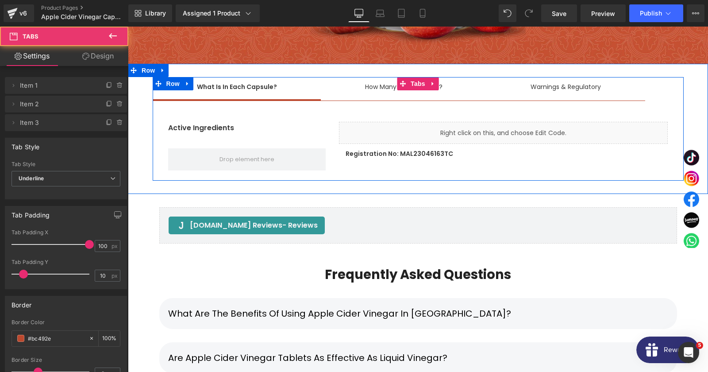
click at [223, 86] on span "What Is In Each Capsule? Text Block" at bounding box center [237, 88] width 169 height 22
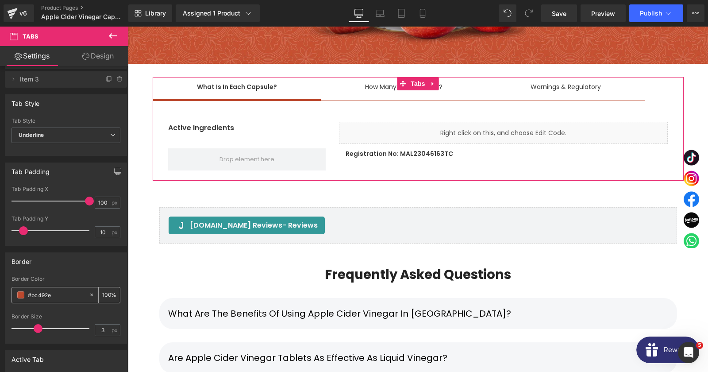
scroll to position [45, 0]
click at [59, 294] on input "#bc492e" at bounding box center [56, 293] width 57 height 10
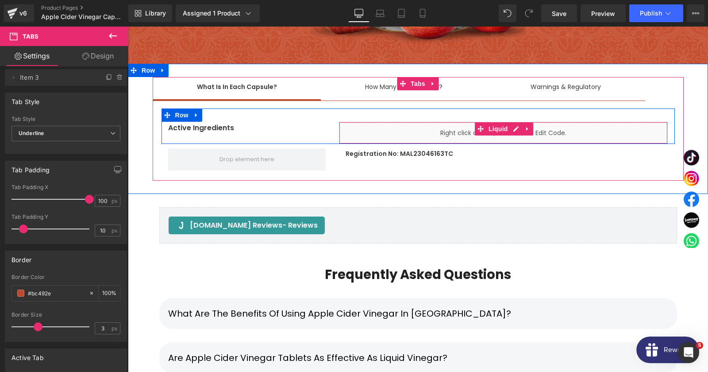
click at [357, 122] on div "Liquid" at bounding box center [503, 133] width 329 height 22
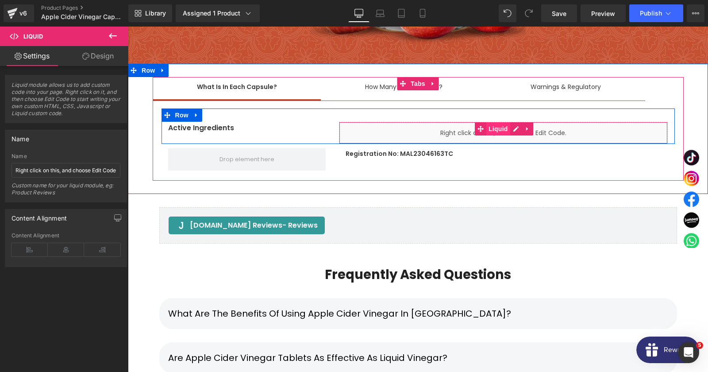
click at [492, 122] on span "Liquid" at bounding box center [498, 128] width 24 height 13
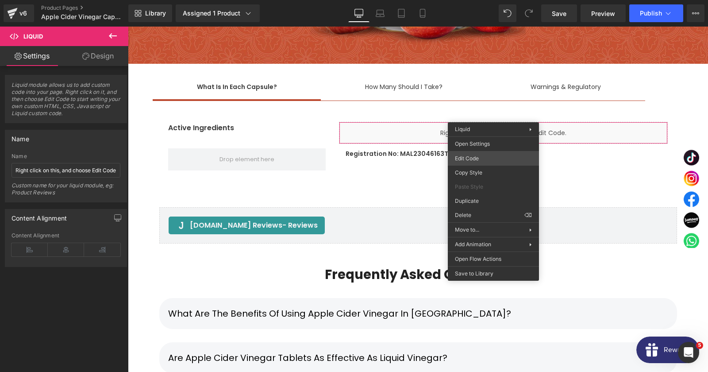
click at [480, 0] on div "Liquid You are previewing how the will restyle your page. You can not edit Elem…" at bounding box center [354, 0] width 708 height 0
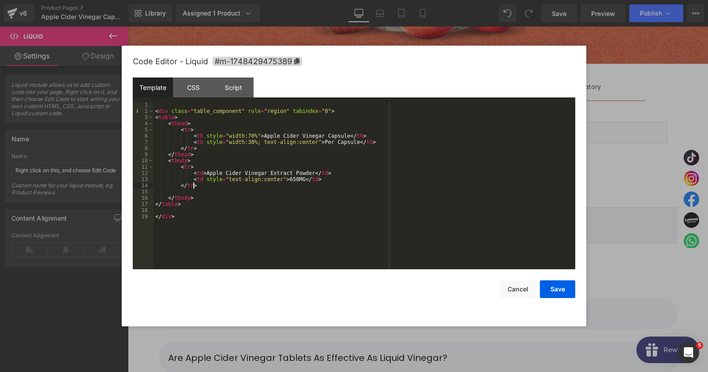
click at [312, 185] on div "< div class = "table_component" role = "region" tabindex = "0" > < table > < th…" at bounding box center [365, 192] width 422 height 180
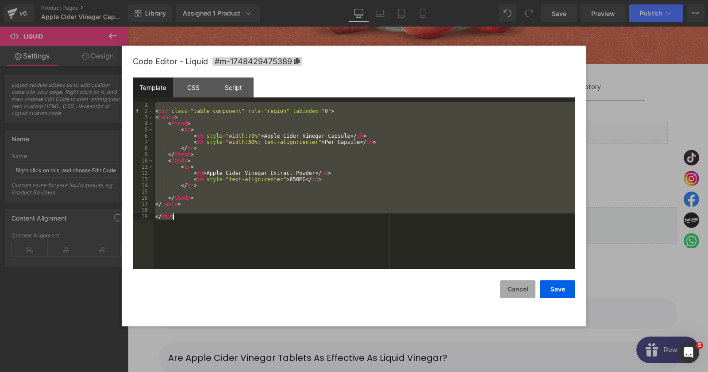
click at [507, 282] on button "Cancel" at bounding box center [517, 289] width 35 height 18
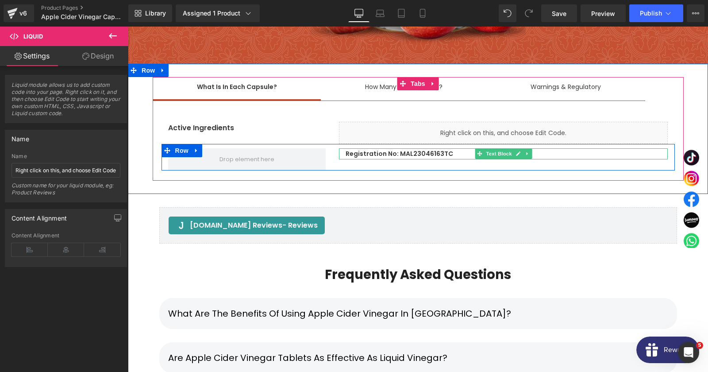
click at [412, 148] on p "Registration No: MAL23046163TC" at bounding box center [507, 153] width 322 height 11
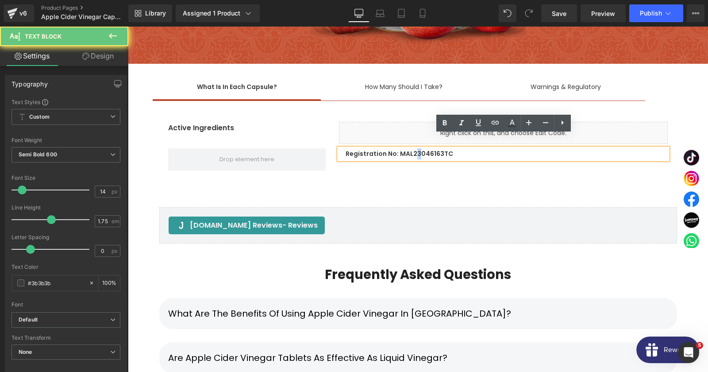
click at [416, 148] on p "Registration No: MAL23046163TC" at bounding box center [507, 153] width 322 height 11
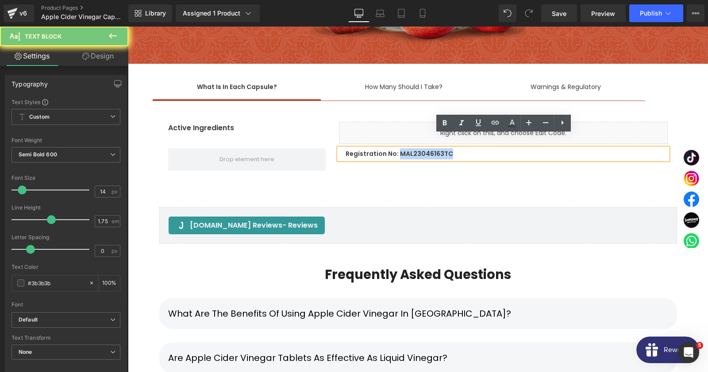
click at [416, 148] on p "Registration No: MAL23046163TC" at bounding box center [507, 153] width 322 height 11
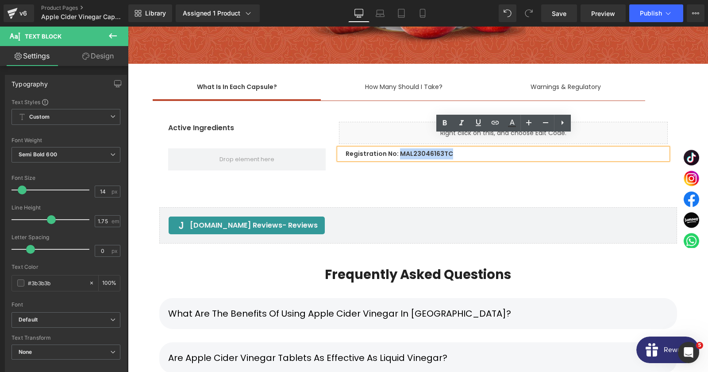
copy p "MAL23046163TC"
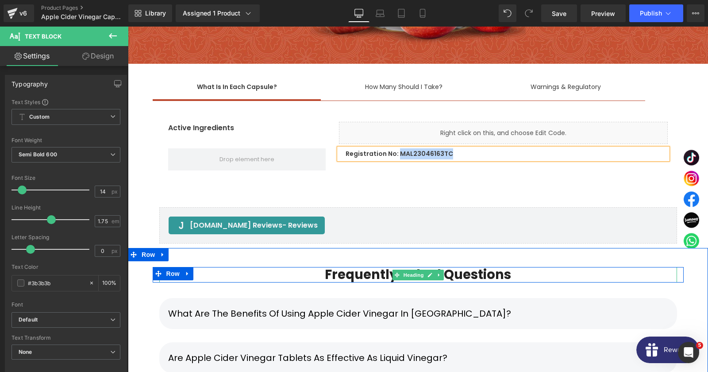
scroll to position [3585, 0]
